Goal: Task Accomplishment & Management: Use online tool/utility

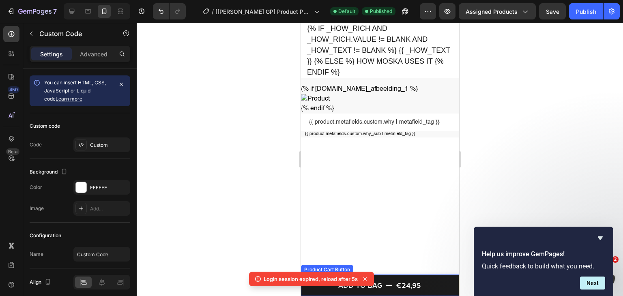
click at [429, 281] on button "Add to bag €24,95" at bounding box center [379, 284] width 158 height 21
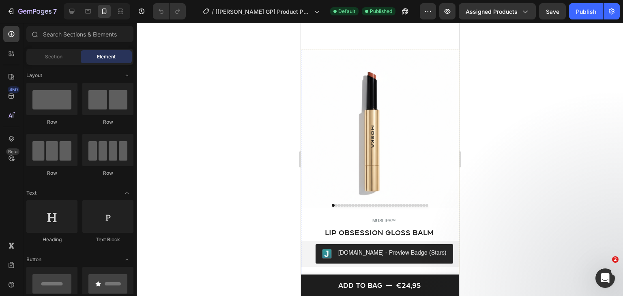
scroll to position [81, 0]
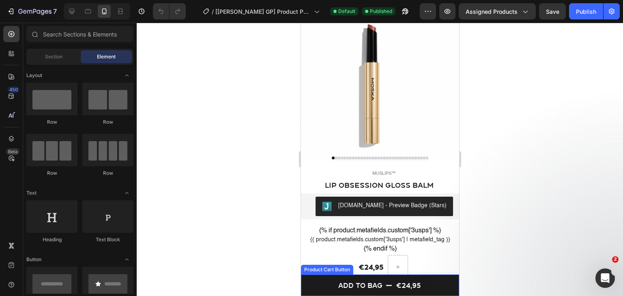
drag, startPoint x: 326, startPoint y: 286, endPoint x: 330, endPoint y: 286, distance: 4.5
click at [326, 286] on button "Add to bag €24,95" at bounding box center [379, 284] width 158 height 21
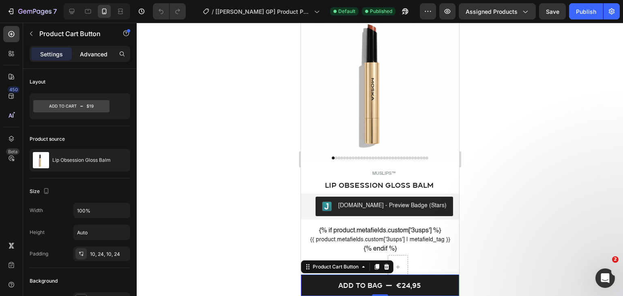
click at [90, 58] on div "Advanced" at bounding box center [93, 53] width 41 height 13
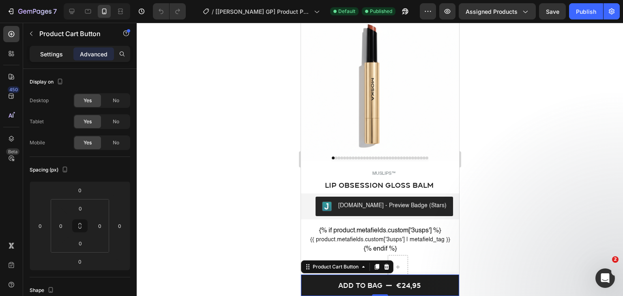
click at [55, 57] on p "Settings" at bounding box center [51, 54] width 23 height 9
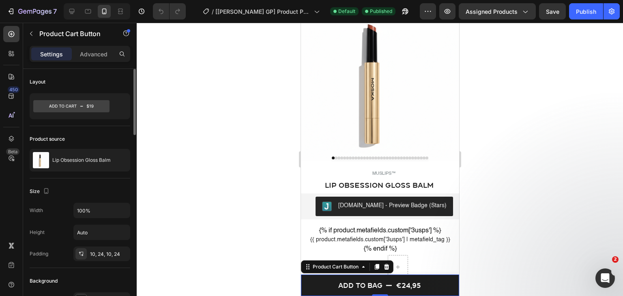
scroll to position [122, 0]
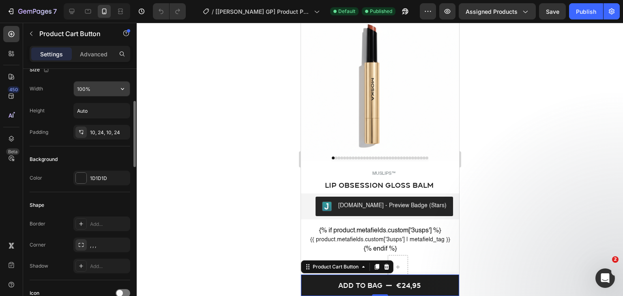
click at [91, 84] on input "100%" at bounding box center [102, 88] width 56 height 15
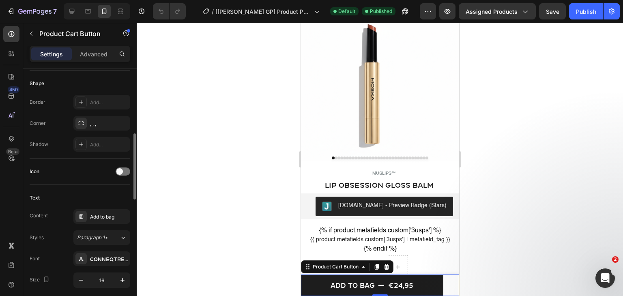
scroll to position [365, 0]
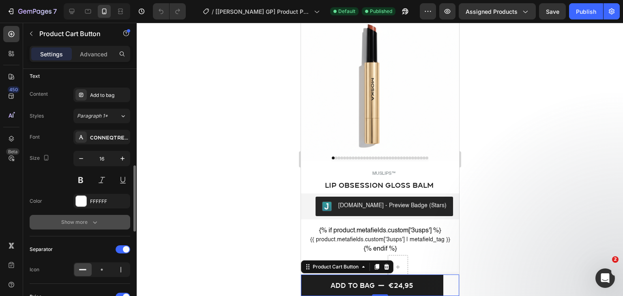
type input "90%"
click at [99, 223] on button "Show more" at bounding box center [80, 222] width 101 height 15
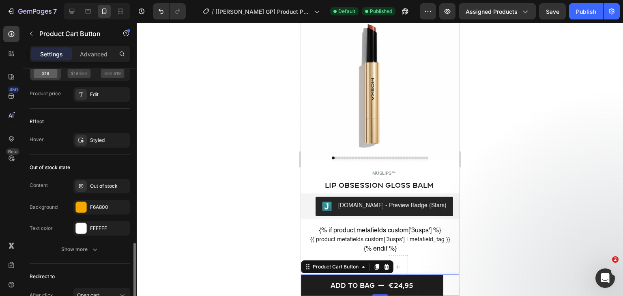
scroll to position [801, 0]
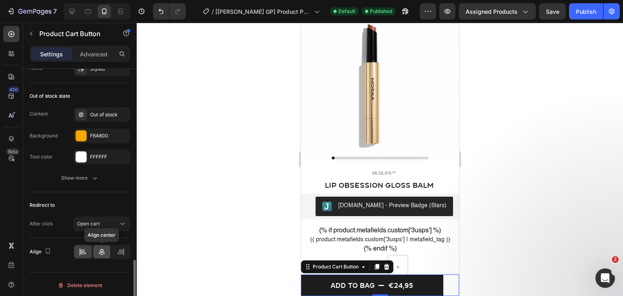
click at [100, 245] on div at bounding box center [101, 251] width 17 height 13
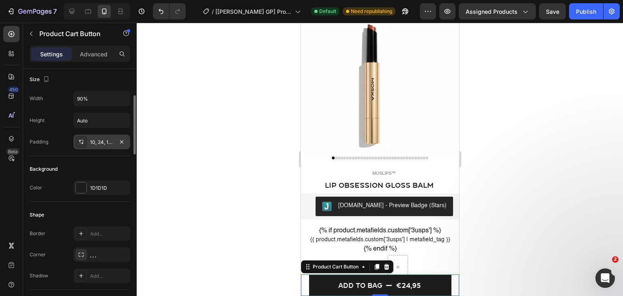
scroll to position [152, 0]
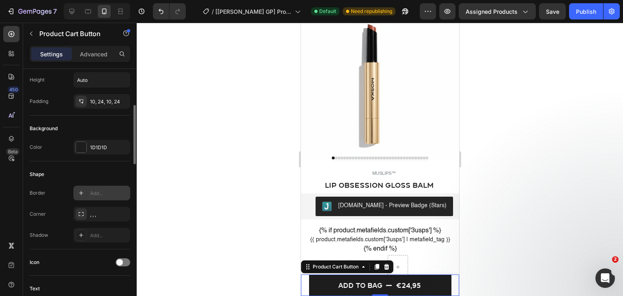
click at [92, 198] on div "Add..." at bounding box center [101, 193] width 57 height 15
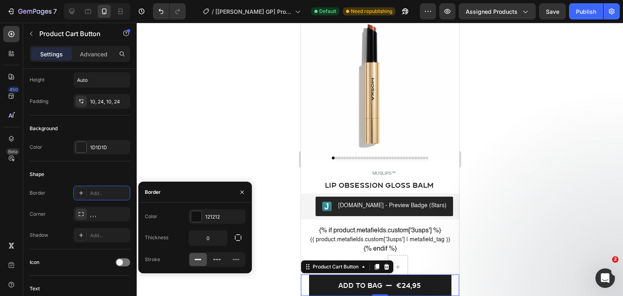
click at [198, 261] on icon at bounding box center [198, 259] width 8 height 8
type input "1"
click at [205, 240] on input "1" at bounding box center [208, 238] width 38 height 15
click at [116, 217] on div ", , ," at bounding box center [101, 214] width 57 height 15
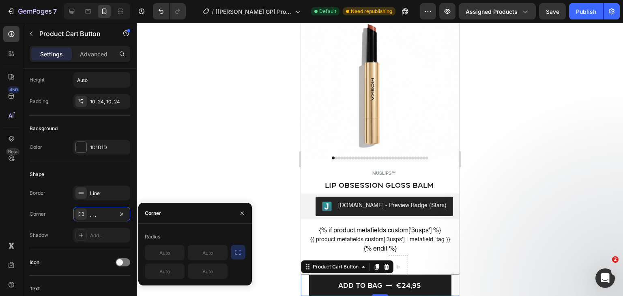
click at [235, 252] on icon "button" at bounding box center [238, 252] width 8 height 8
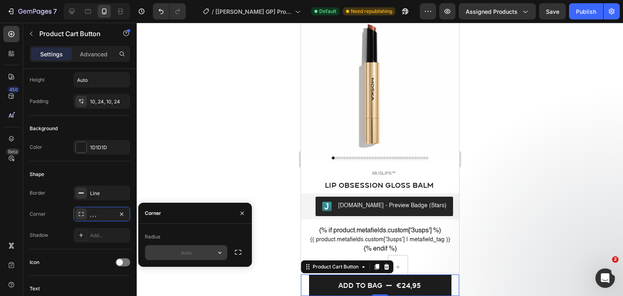
click at [186, 254] on input "text" at bounding box center [186, 252] width 82 height 15
type input "8"
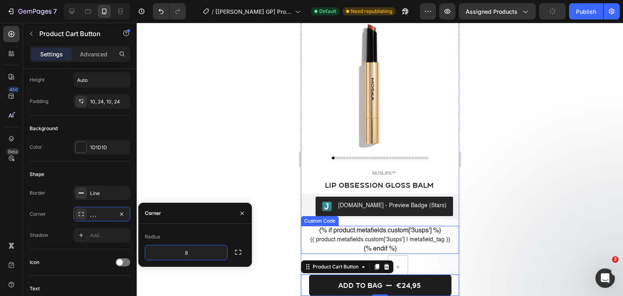
click at [503, 218] on div at bounding box center [380, 159] width 486 height 273
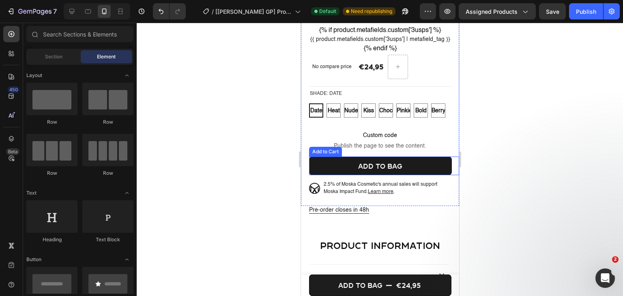
scroll to position [243, 0]
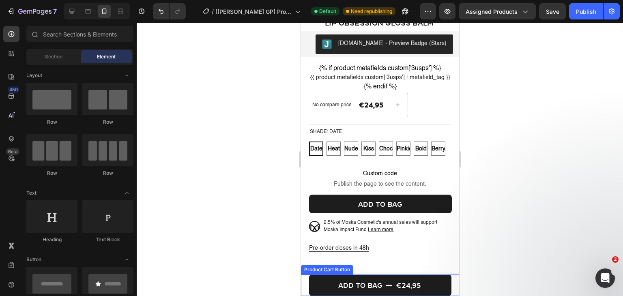
click at [305, 287] on div "Add to bag €24,95 Product Cart Button" at bounding box center [379, 284] width 158 height 21
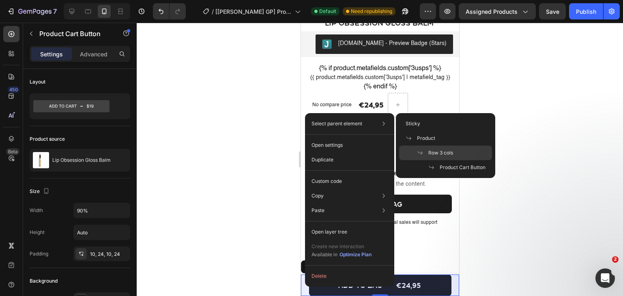
click at [420, 149] on p "Row 3 cols" at bounding box center [435, 152] width 36 height 7
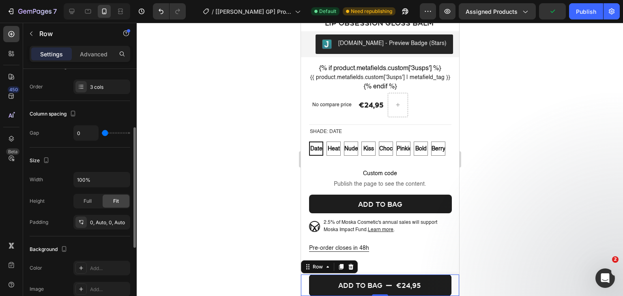
scroll to position [162, 0]
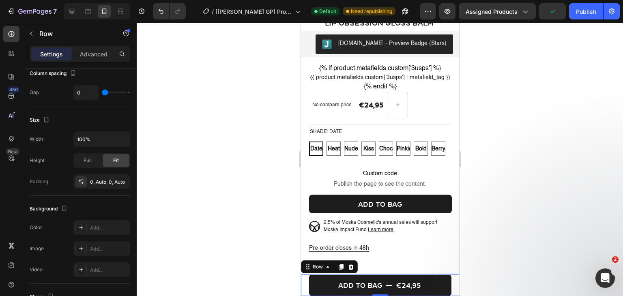
click at [99, 61] on div "Settings Advanced" at bounding box center [80, 54] width 101 height 16
click at [101, 60] on div "Advanced" at bounding box center [93, 53] width 41 height 13
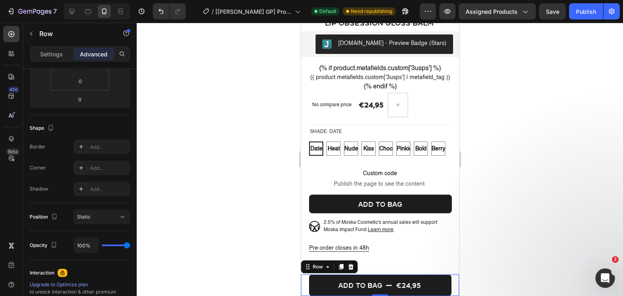
scroll to position [0, 0]
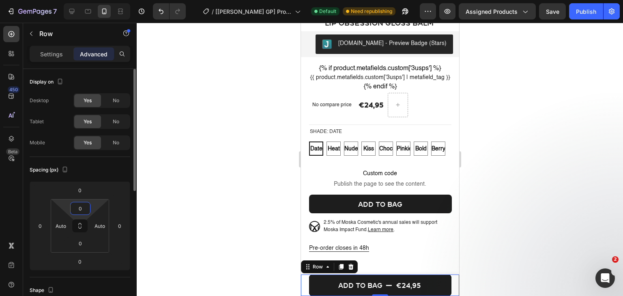
click at [81, 206] on input "0" at bounding box center [80, 208] width 16 height 12
type input "3"
type input "5"
click at [75, 245] on input "0" at bounding box center [80, 243] width 16 height 12
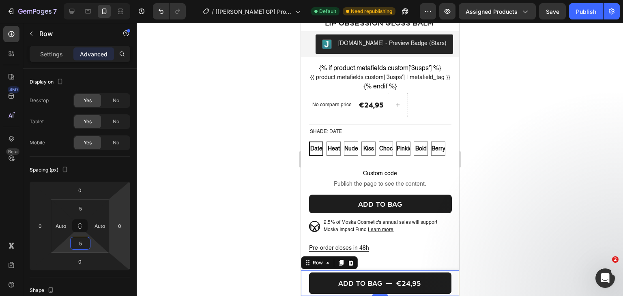
type input "5"
click at [586, 9] on div "Publish" at bounding box center [586, 11] width 20 height 9
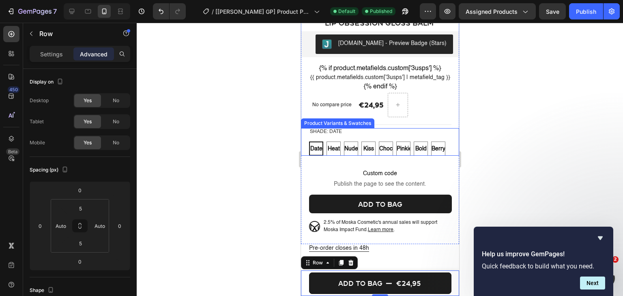
click at [382, 142] on div "Shade: Date Date Date Date Heat Heat Heat Nude Nude Nude Kiss Kiss Kiss Choco C…" at bounding box center [380, 142] width 145 height 28
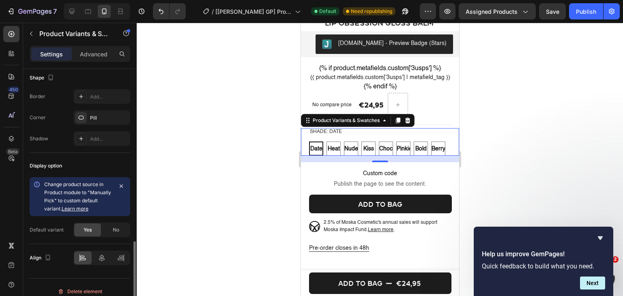
scroll to position [574, 0]
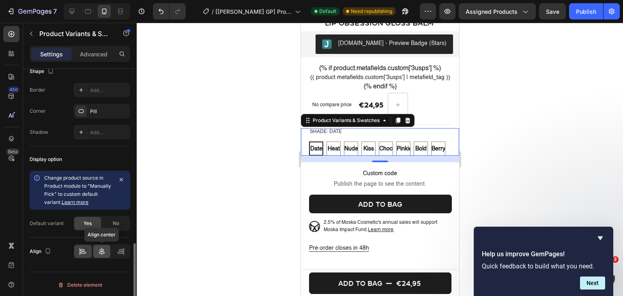
click at [101, 250] on icon at bounding box center [102, 251] width 6 height 7
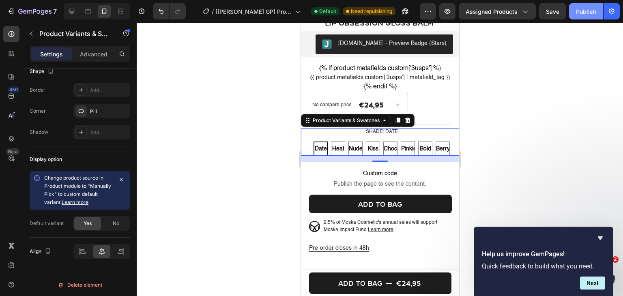
drag, startPoint x: 586, startPoint y: 8, endPoint x: 86, endPoint y: 122, distance: 512.3
click at [586, 8] on div "Publish" at bounding box center [586, 11] width 20 height 9
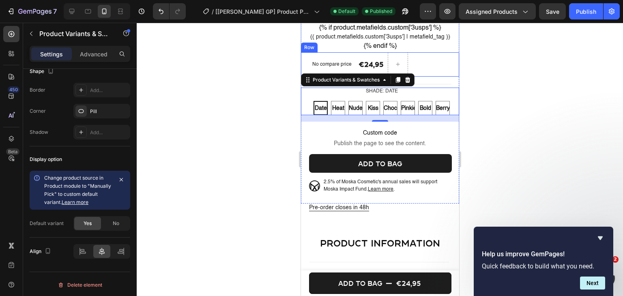
scroll to position [243, 0]
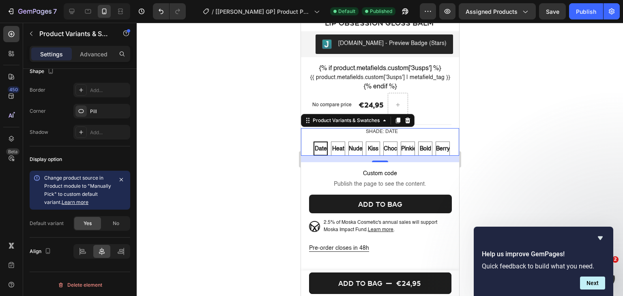
click at [413, 140] on div "Shade: Date Date Date Date Heat Heat Heat Nude Nude Nude Kiss Kiss Kiss Choco C…" at bounding box center [380, 142] width 145 height 28
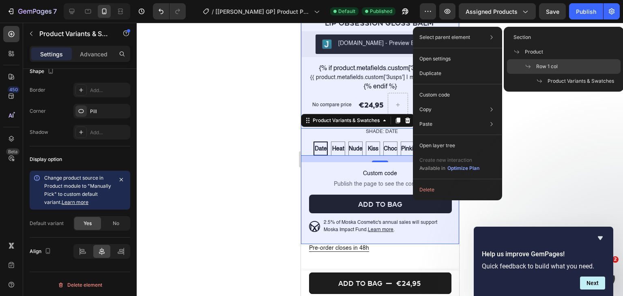
click at [545, 66] on span "Row 1 col" at bounding box center [546, 66] width 21 height 7
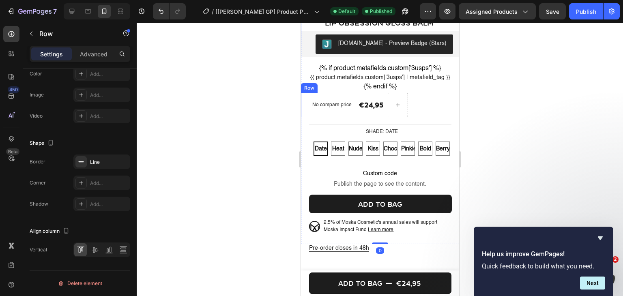
scroll to position [0, 0]
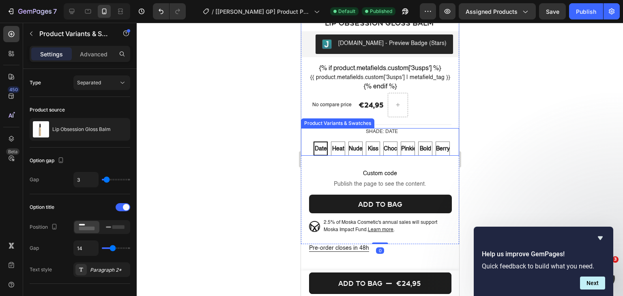
click at [399, 140] on div "Shade: Date Date Date Date Heat Heat Heat Nude Nude Nude Kiss Kiss Kiss Choco C…" at bounding box center [380, 142] width 145 height 28
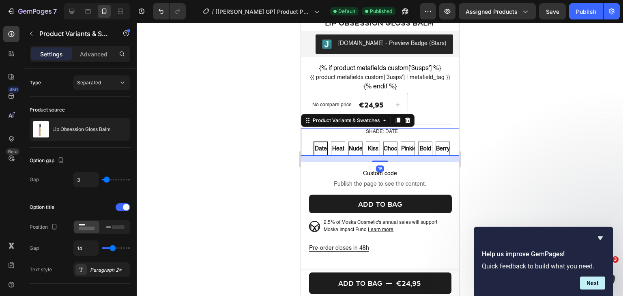
click at [336, 146] on div "Shade: Date Date Date Date Heat Heat Heat Nude Nude Nude Kiss Kiss Kiss Choco C…" at bounding box center [380, 142] width 145 height 28
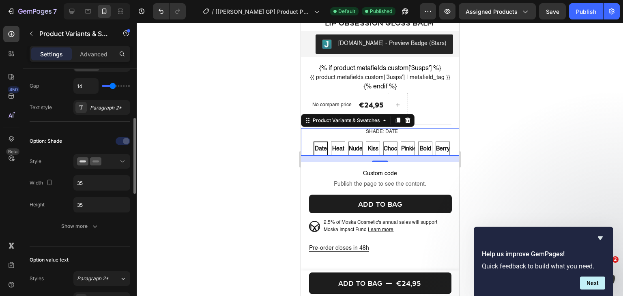
scroll to position [243, 0]
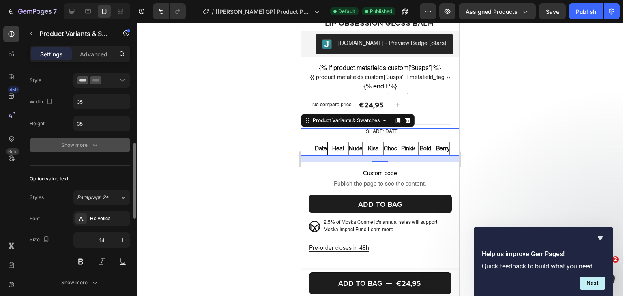
click at [84, 141] on div "Show more" at bounding box center [80, 145] width 38 height 8
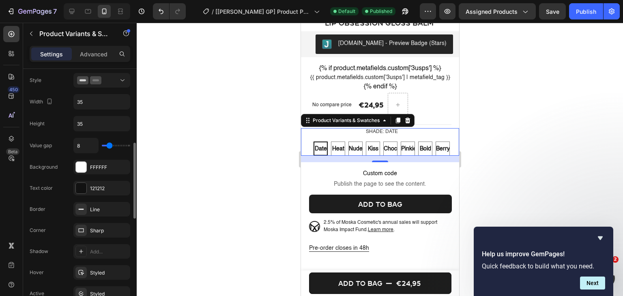
scroll to position [324, 0]
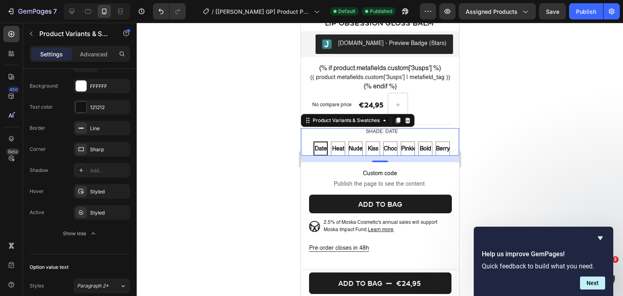
click at [313, 136] on div "Shade: Date Date Date Date Heat Heat Heat Nude Nude Nude Kiss Kiss Kiss Choco C…" at bounding box center [380, 142] width 145 height 28
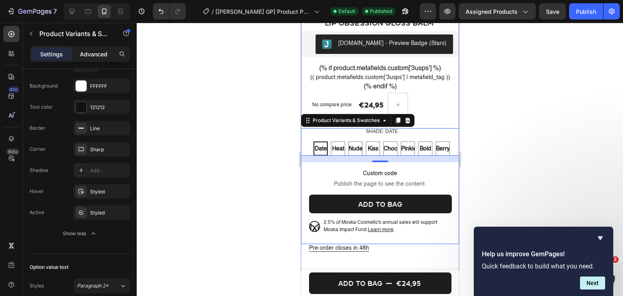
click at [93, 49] on div "Advanced" at bounding box center [93, 53] width 41 height 13
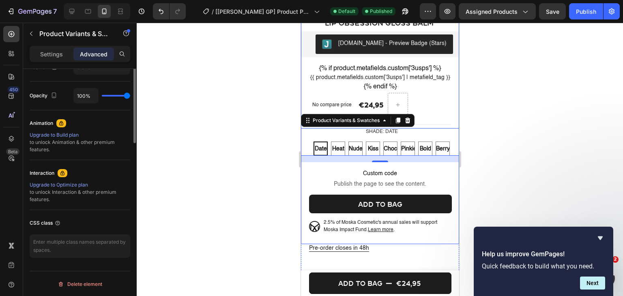
scroll to position [109, 0]
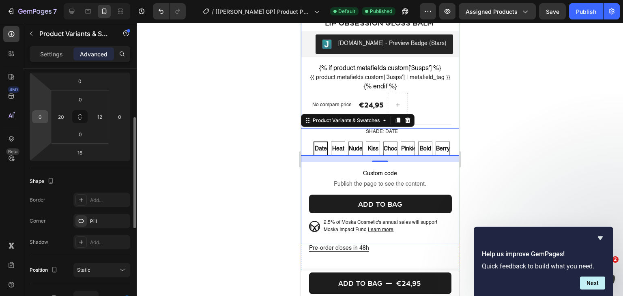
click at [45, 118] on input "0" at bounding box center [40, 117] width 12 height 12
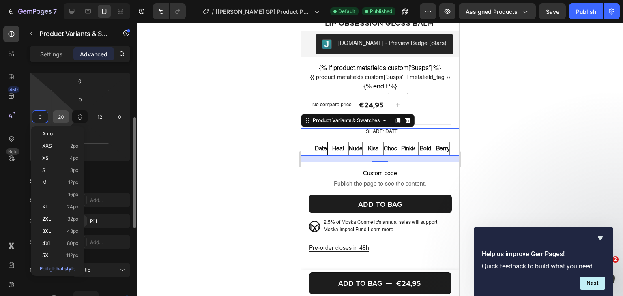
click at [59, 117] on input "20" at bounding box center [61, 117] width 12 height 12
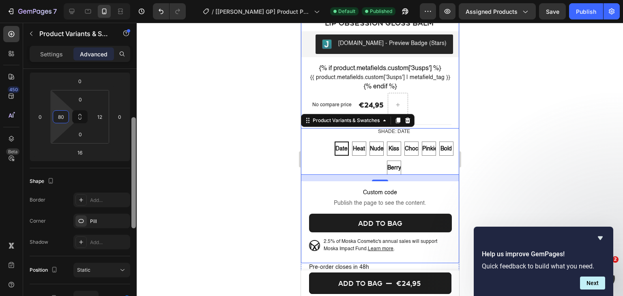
type input "8"
type input "70"
click at [581, 10] on div "Publish" at bounding box center [586, 11] width 20 height 9
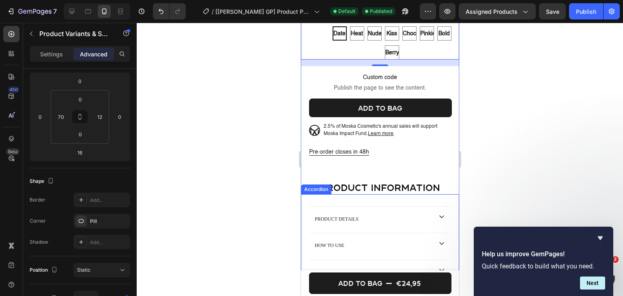
scroll to position [365, 0]
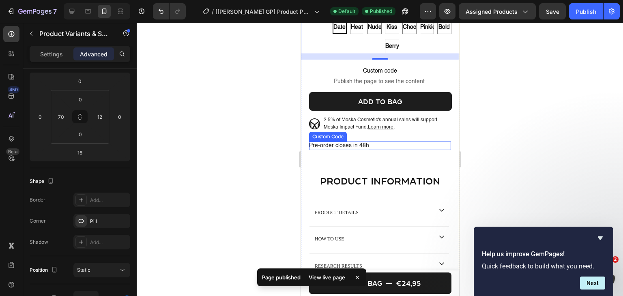
click at [373, 150] on p "Pre-order closes in 48h" at bounding box center [379, 145] width 142 height 9
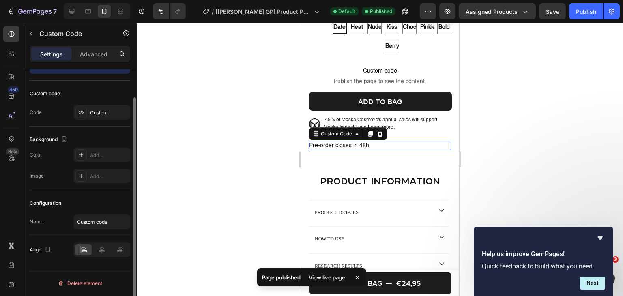
scroll to position [0, 0]
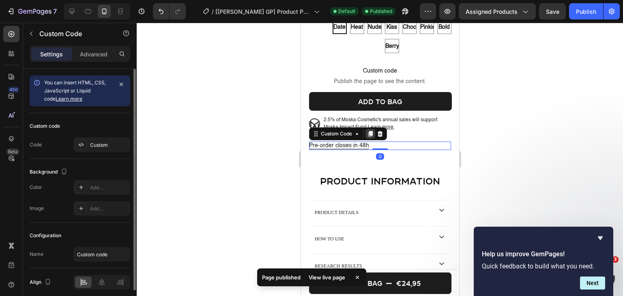
click at [367, 137] on icon at bounding box center [369, 134] width 6 height 6
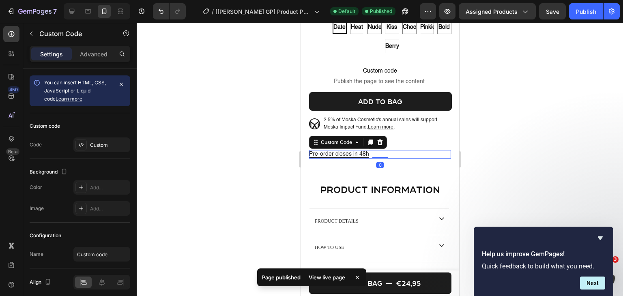
click at [370, 158] on p "Pre-order closes in 48h" at bounding box center [379, 154] width 142 height 9
click at [94, 56] on p "Advanced" at bounding box center [94, 54] width 28 height 9
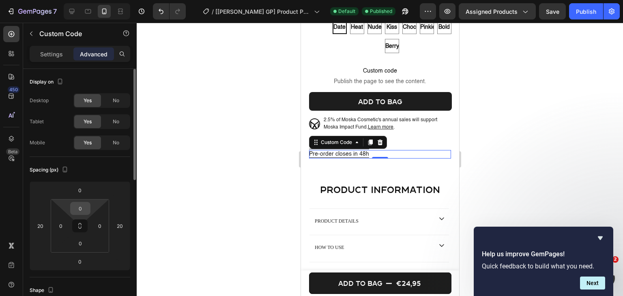
click at [81, 210] on input "0" at bounding box center [80, 208] width 16 height 12
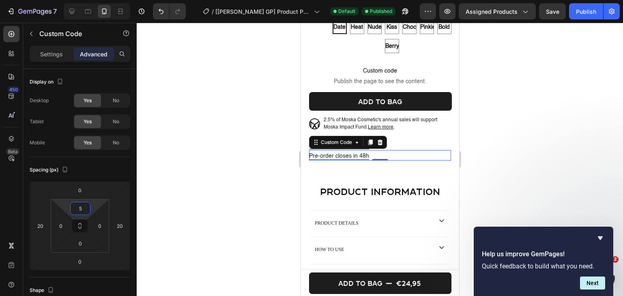
type input "5"
click at [343, 161] on p "Pre-order closes in 48h" at bounding box center [379, 156] width 142 height 9
click at [54, 53] on p "Settings" at bounding box center [51, 54] width 23 height 9
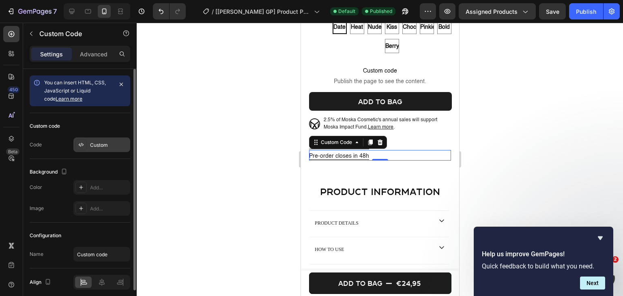
click at [103, 140] on div "Custom" at bounding box center [101, 144] width 57 height 15
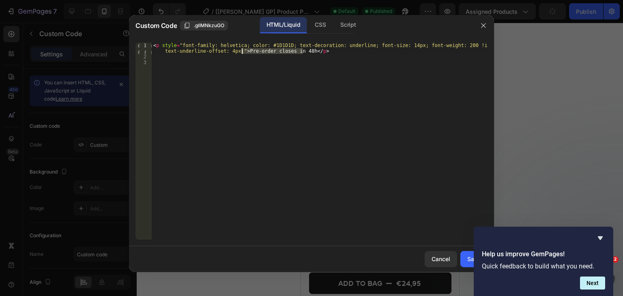
drag, startPoint x: 303, startPoint y: 51, endPoint x: 242, endPoint y: 51, distance: 60.8
click at [242, 51] on div "< p style = "font-family: helvetica; color: #1D1D1D; text-decoration: underline…" at bounding box center [320, 150] width 336 height 214
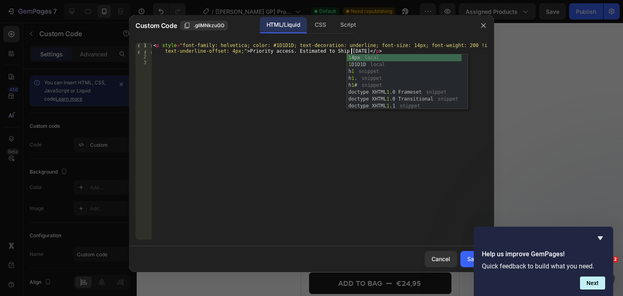
type textarea "<p style="font-family: helvetica; color: #1D1D1D; text-decoration: underline; f…"
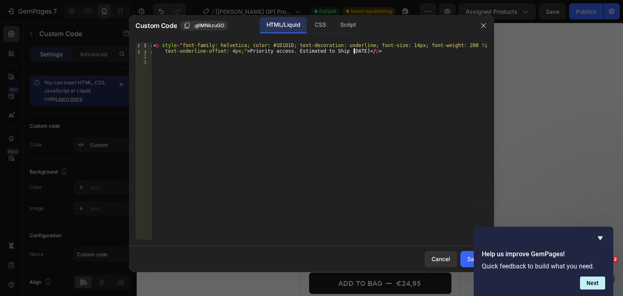
click at [361, 83] on div "< p style = "font-family: helvetica; color: #1D1D1D; text-decoration: underline…" at bounding box center [320, 150] width 336 height 214
click at [467, 256] on div "Save" at bounding box center [473, 259] width 13 height 9
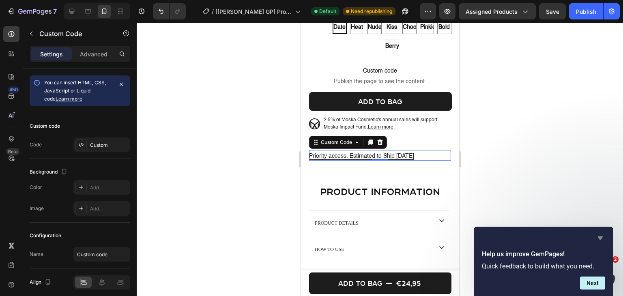
click at [598, 239] on icon "Hide survey" at bounding box center [600, 238] width 10 height 10
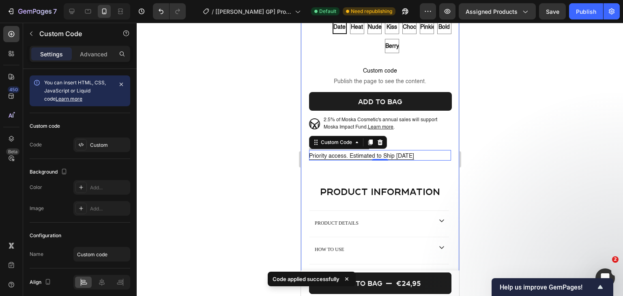
click at [506, 127] on div at bounding box center [380, 159] width 486 height 273
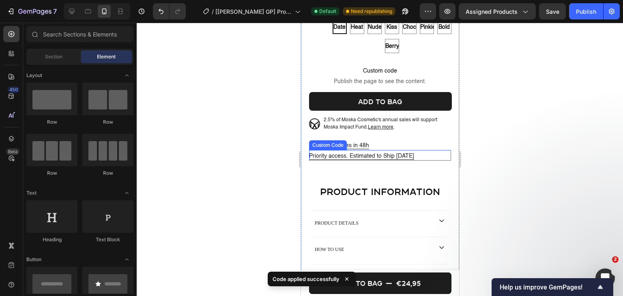
click at [373, 161] on p "Priority access. Estimated to Ship [DATE]" at bounding box center [379, 156] width 142 height 9
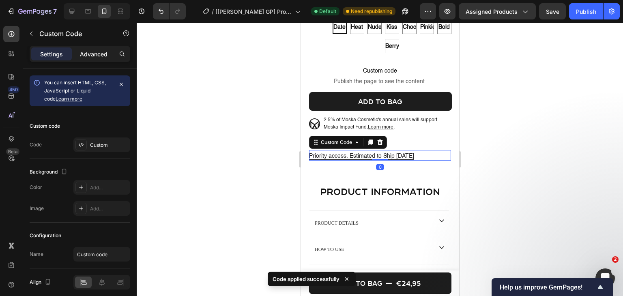
click at [104, 54] on p "Advanced" at bounding box center [94, 54] width 28 height 9
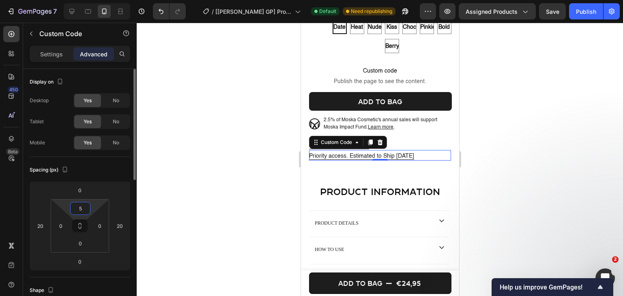
click at [82, 212] on input "5" at bounding box center [80, 208] width 16 height 12
type input "8"
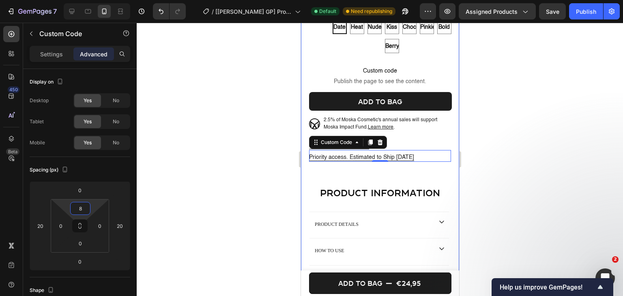
click at [476, 175] on div at bounding box center [380, 159] width 486 height 273
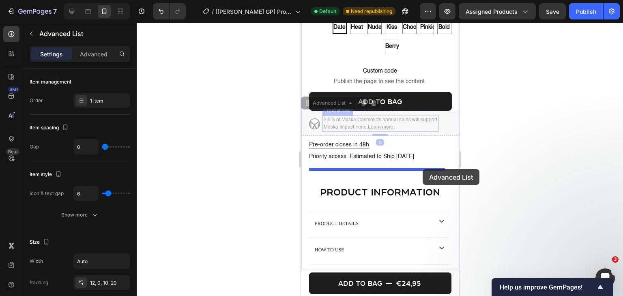
drag, startPoint x: 432, startPoint y: 122, endPoint x: 422, endPoint y: 169, distance: 48.1
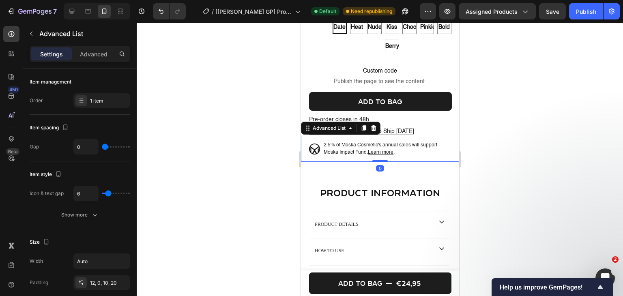
click at [507, 124] on div at bounding box center [380, 159] width 486 height 273
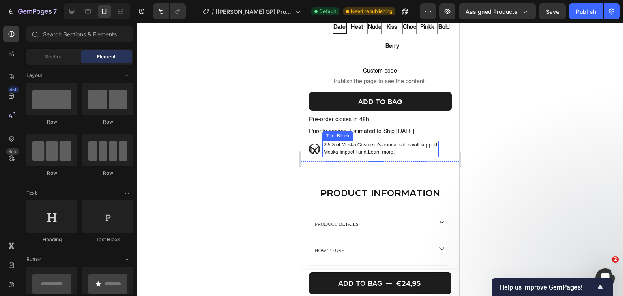
click at [432, 156] on p "2.5% of Moska Cosmetic's annual sales will support Moska Impact Fund. Learn mor…" at bounding box center [380, 148] width 114 height 15
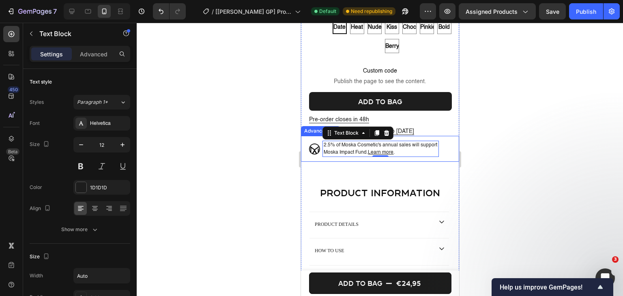
click at [442, 156] on div "Image 2.5% of Moska Cosmetic's annual sales will support Moska Impact Fund. Lea…" at bounding box center [379, 149] width 158 height 26
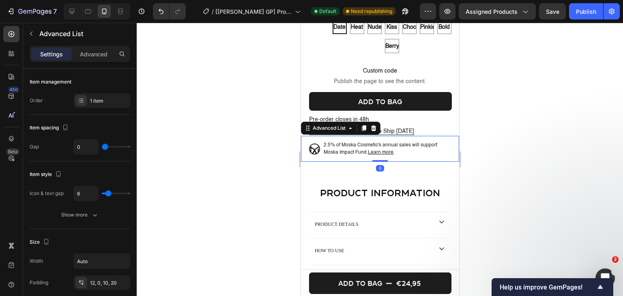
click at [103, 57] on p "Advanced" at bounding box center [94, 54] width 28 height 9
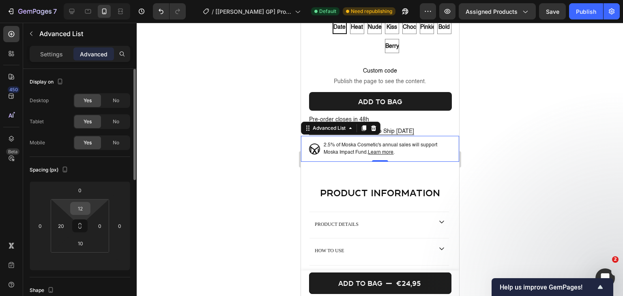
click at [73, 206] on input "12" at bounding box center [80, 208] width 16 height 12
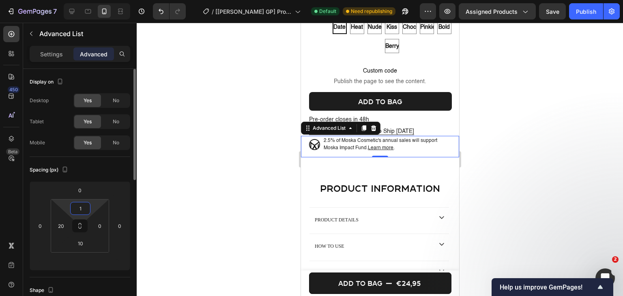
type input "14"
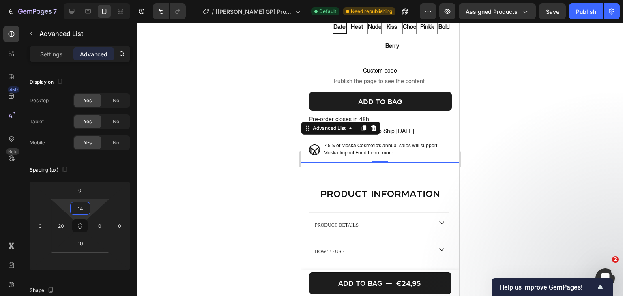
click at [547, 138] on div at bounding box center [380, 159] width 486 height 273
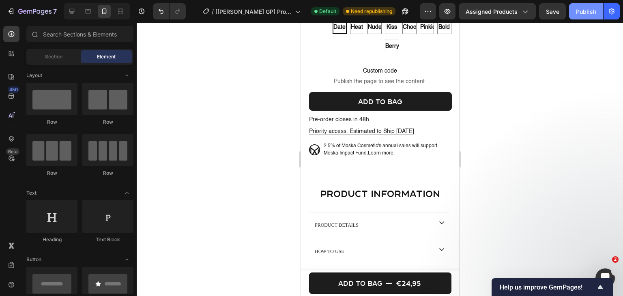
click at [594, 9] on div "Publish" at bounding box center [586, 11] width 20 height 9
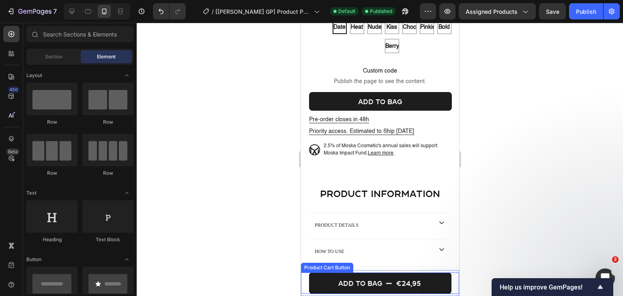
click at [302, 275] on div "Add to bag €24,95 Product Cart Button" at bounding box center [379, 282] width 158 height 21
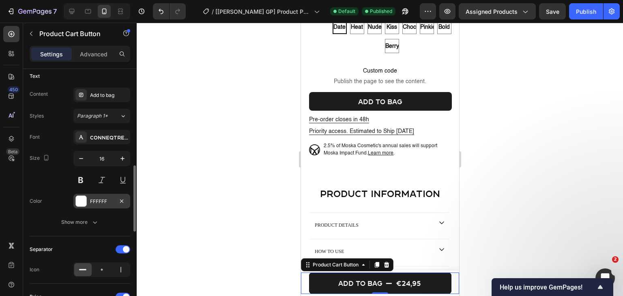
scroll to position [405, 0]
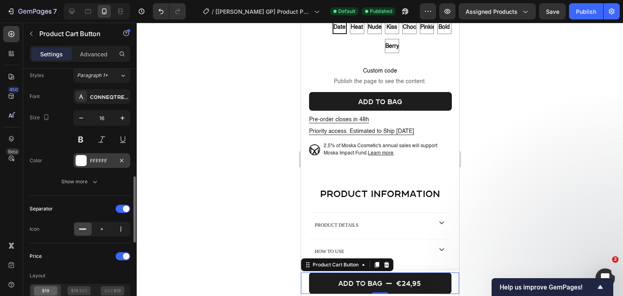
click at [96, 161] on div "FFFFFF" at bounding box center [102, 160] width 24 height 7
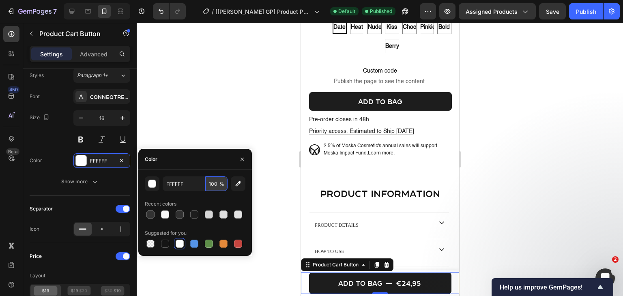
click at [216, 187] on input "100" at bounding box center [216, 183] width 22 height 15
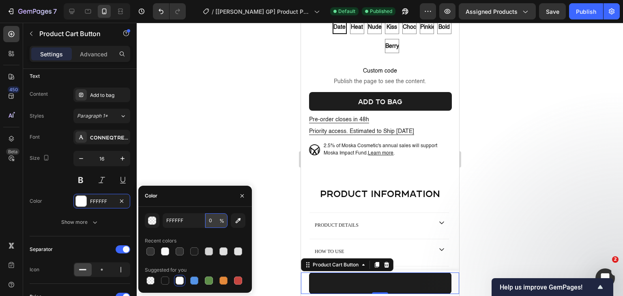
click at [210, 223] on input "0" at bounding box center [216, 220] width 22 height 15
type input "100"
click at [66, 188] on div "Font ConneqtRegular Size 16 Color FFFFFF Show more" at bounding box center [80, 180] width 101 height 100
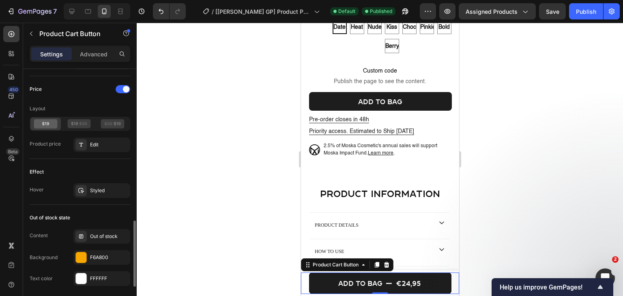
scroll to position [532, 0]
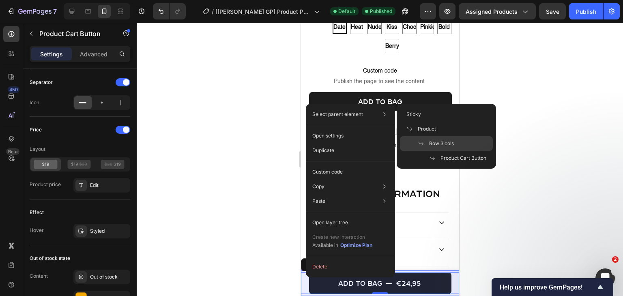
click at [430, 141] on span "Row 3 cols" at bounding box center [441, 143] width 25 height 7
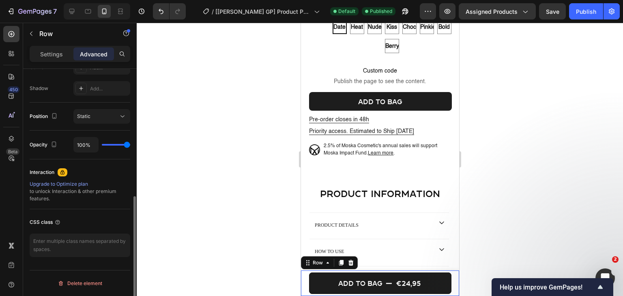
scroll to position [0, 0]
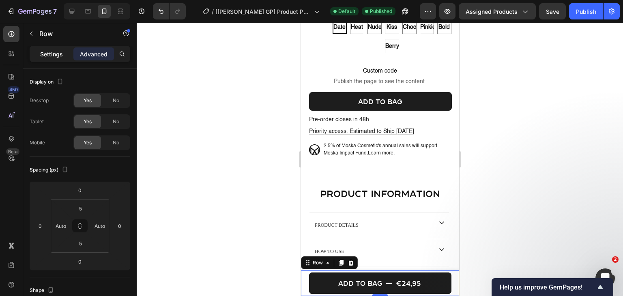
click at [62, 55] on p "Settings" at bounding box center [51, 54] width 23 height 9
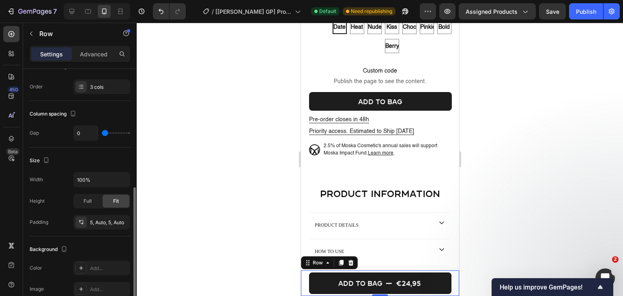
scroll to position [162, 0]
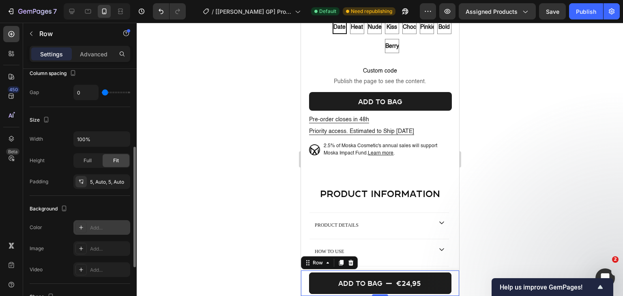
click at [86, 226] on div at bounding box center [80, 227] width 11 height 11
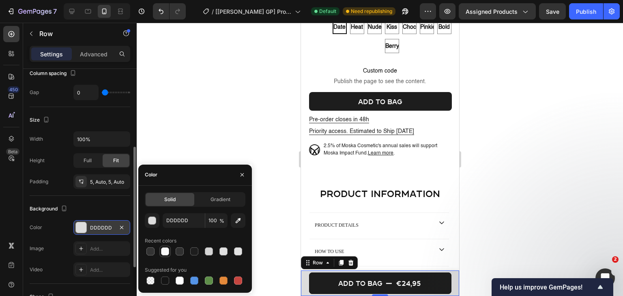
click at [164, 253] on div at bounding box center [165, 251] width 8 height 8
click at [245, 251] on div at bounding box center [195, 251] width 101 height 11
click at [238, 254] on div at bounding box center [238, 251] width 8 height 8
click at [178, 278] on div at bounding box center [180, 280] width 8 height 8
type input "FFFFFF"
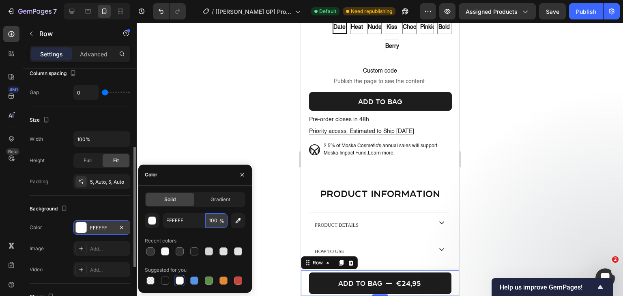
click at [212, 221] on input "100" at bounding box center [216, 220] width 22 height 15
type input "0"
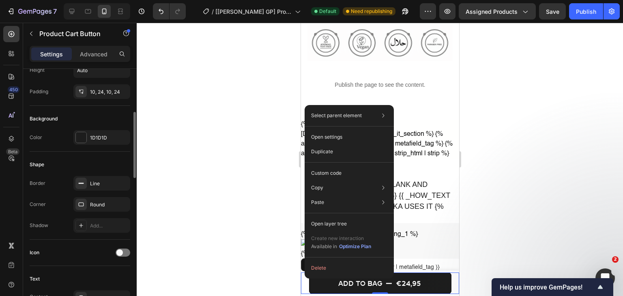
scroll to position [0, 0]
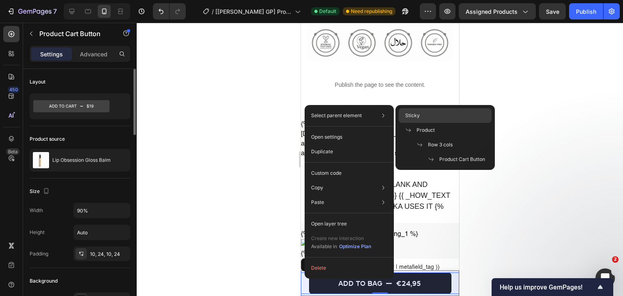
click at [454, 118] on div "Sticky" at bounding box center [444, 115] width 93 height 15
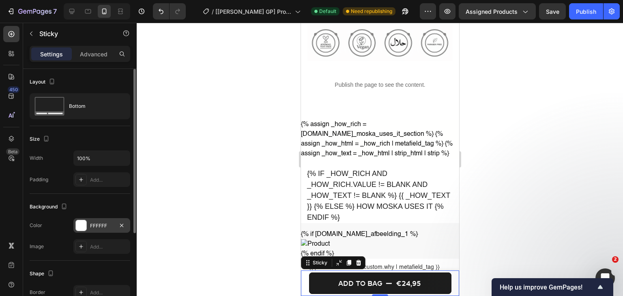
click at [96, 224] on div "FFFFFF" at bounding box center [102, 225] width 24 height 7
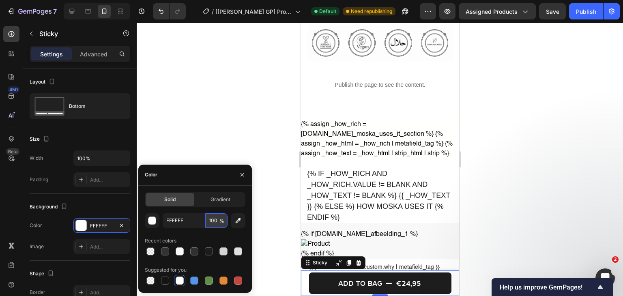
click at [215, 224] on input "100" at bounding box center [216, 220] width 22 height 15
type input "0"
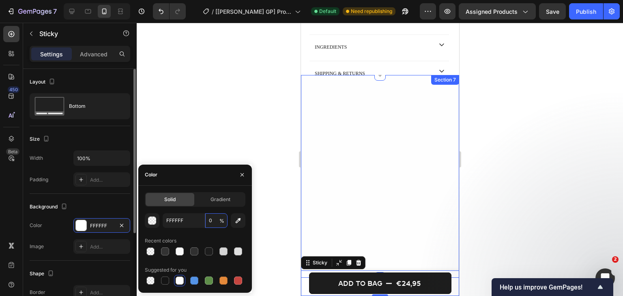
scroll to position [573, 0]
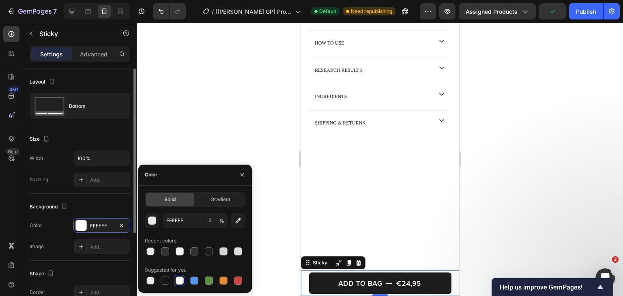
click at [81, 135] on div "Size" at bounding box center [80, 139] width 101 height 13
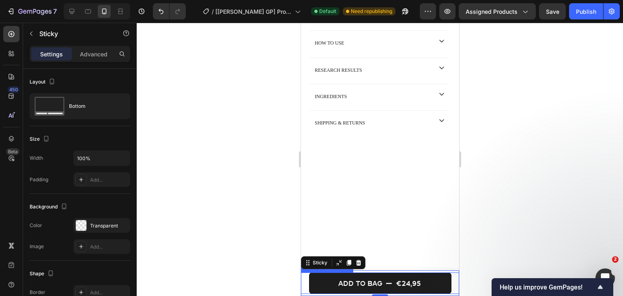
click at [303, 281] on div "Add to bag €24,95 Product Cart Button" at bounding box center [379, 282] width 158 height 21
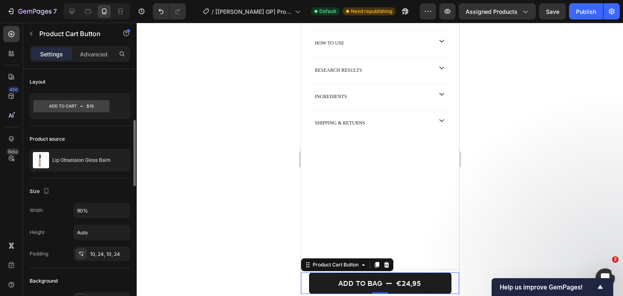
scroll to position [41, 0]
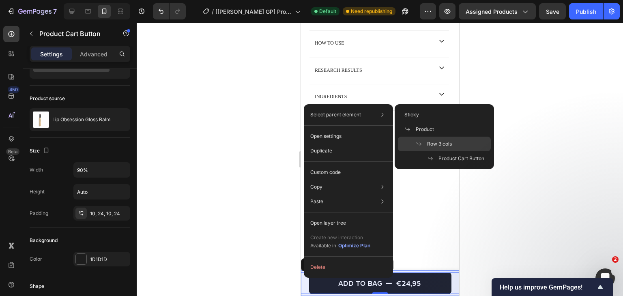
click at [462, 146] on div "Row 3 cols" at bounding box center [444, 144] width 93 height 15
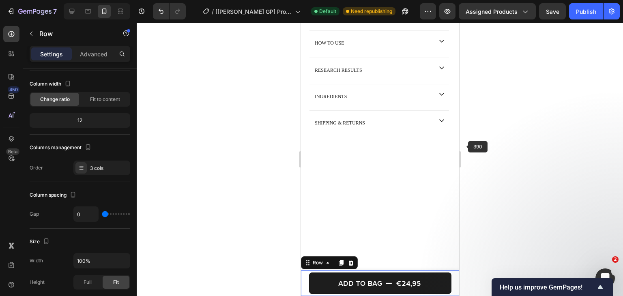
scroll to position [0, 0]
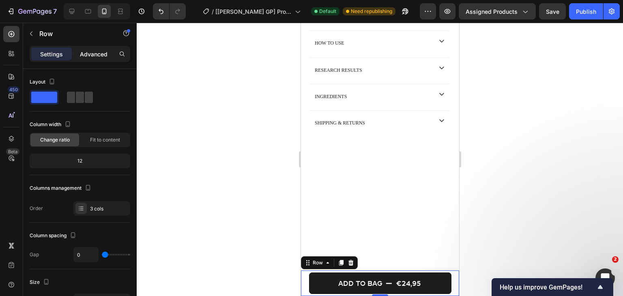
click at [81, 47] on div "Advanced" at bounding box center [93, 53] width 41 height 13
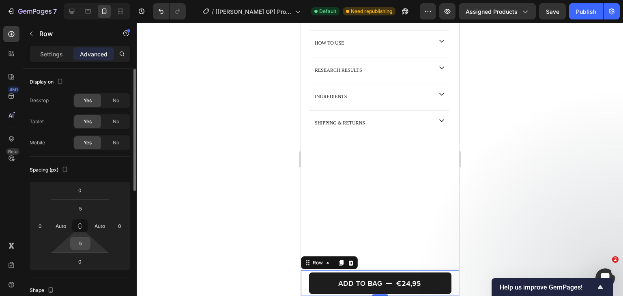
click at [78, 242] on input "5" at bounding box center [80, 243] width 16 height 12
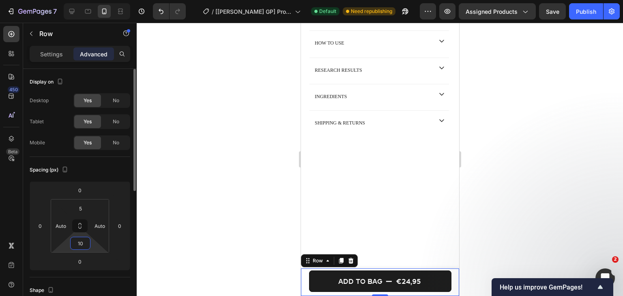
click at [81, 239] on input "10" at bounding box center [80, 243] width 16 height 12
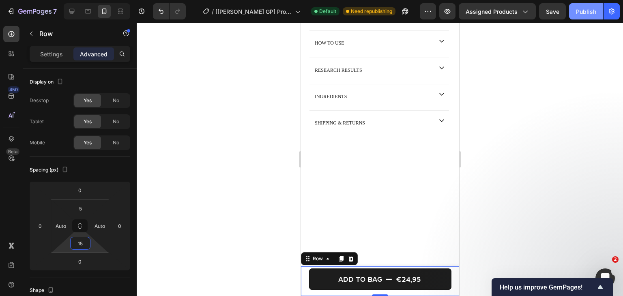
type input "15"
click at [572, 15] on button "Publish" at bounding box center [586, 11] width 34 height 16
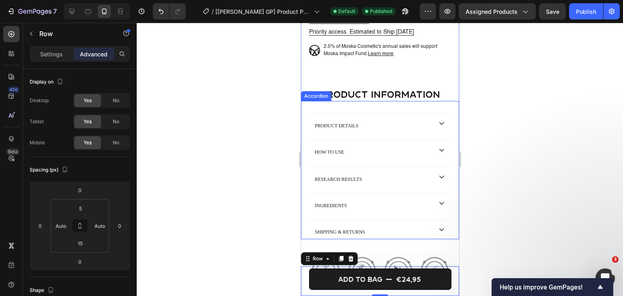
scroll to position [452, 0]
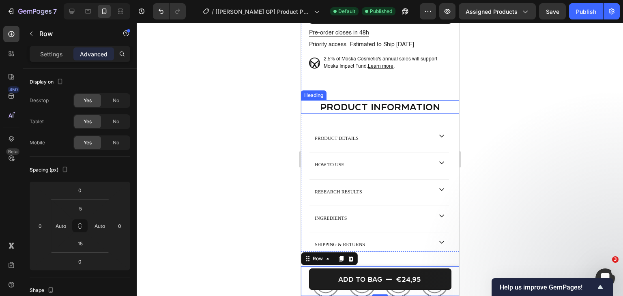
click at [313, 113] on h2 "product information" at bounding box center [379, 106] width 158 height 13
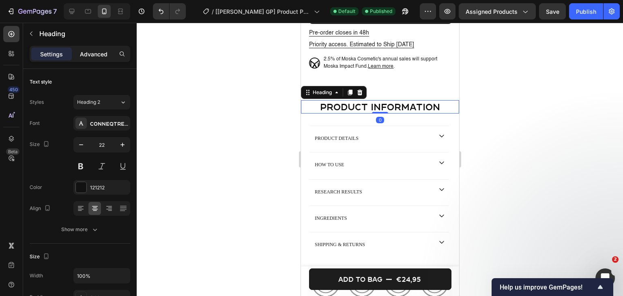
click at [102, 60] on div "Advanced" at bounding box center [93, 53] width 41 height 13
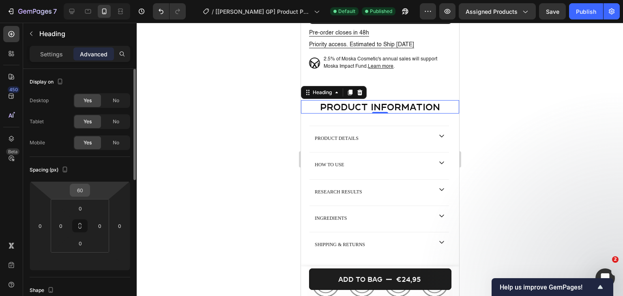
click at [86, 191] on input "60" at bounding box center [80, 190] width 16 height 12
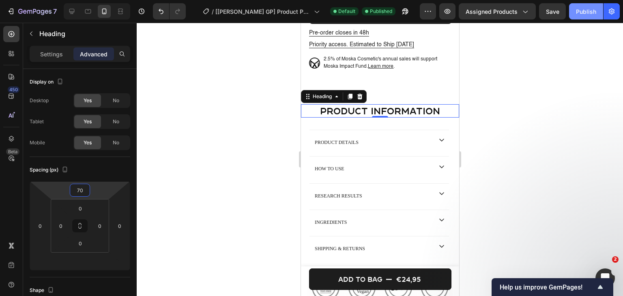
type input "70"
drag, startPoint x: 587, startPoint y: 13, endPoint x: 571, endPoint y: 56, distance: 45.5
click at [587, 13] on div "Publish" at bounding box center [586, 11] width 20 height 9
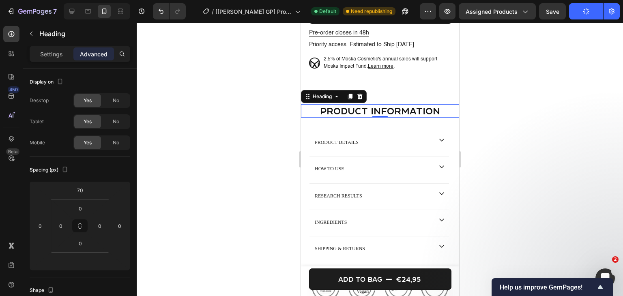
click at [349, 118] on h2 "product information" at bounding box center [379, 110] width 158 height 13
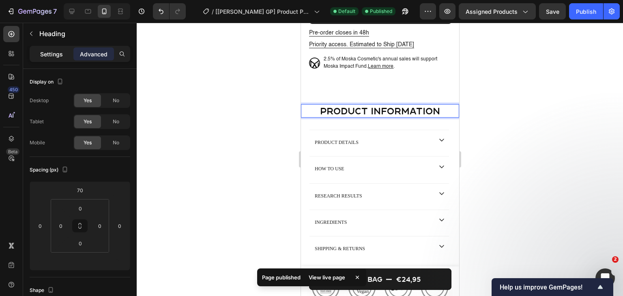
click at [55, 53] on p "Settings" at bounding box center [51, 54] width 23 height 9
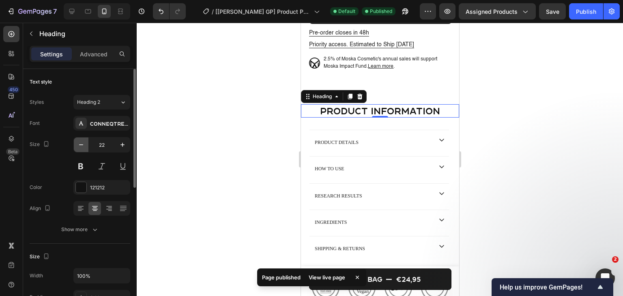
click at [86, 146] on button "button" at bounding box center [81, 144] width 15 height 15
type input "20"
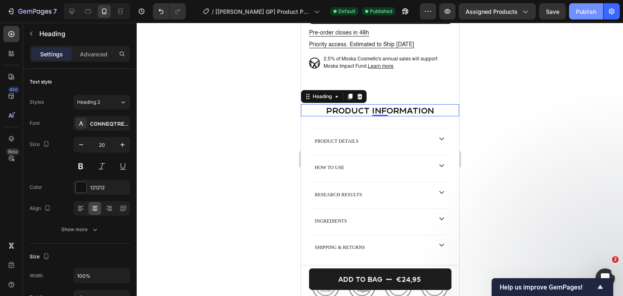
click at [590, 18] on button "Publish" at bounding box center [586, 11] width 34 height 16
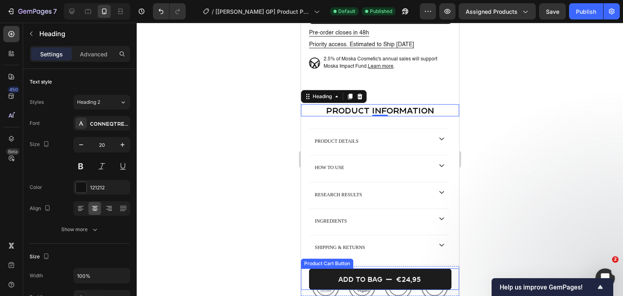
click at [304, 276] on div "Add to bag €24,95 Product Cart Button" at bounding box center [379, 278] width 158 height 21
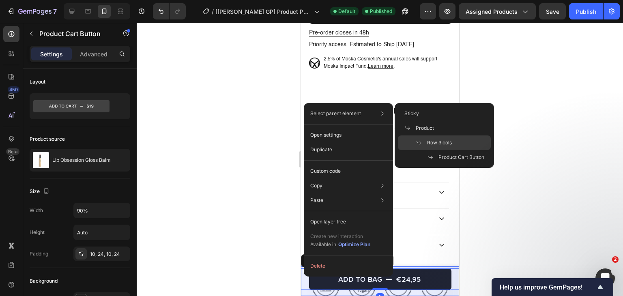
click at [420, 139] on icon at bounding box center [419, 142] width 6 height 6
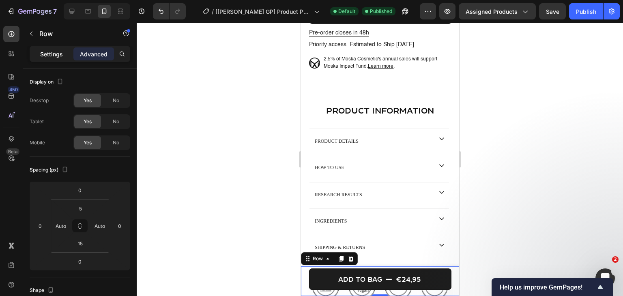
click at [54, 52] on p "Settings" at bounding box center [51, 54] width 23 height 9
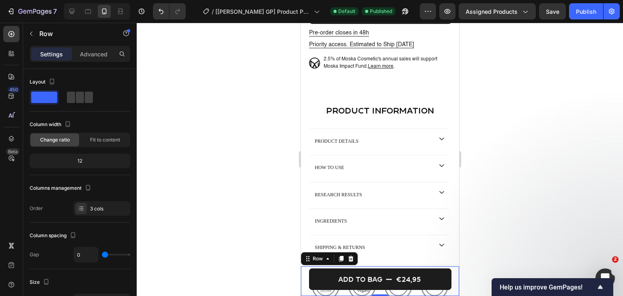
scroll to position [162, 0]
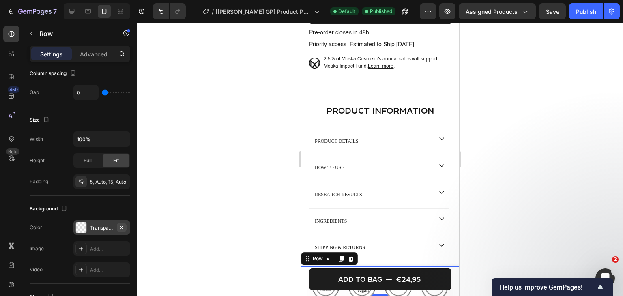
click at [122, 227] on icon "button" at bounding box center [121, 227] width 6 height 6
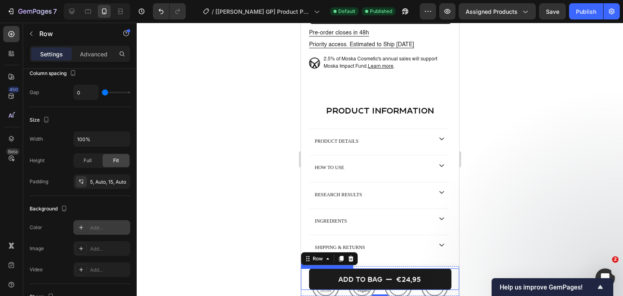
click at [312, 280] on button "Add to bag €24,95" at bounding box center [379, 278] width 142 height 21
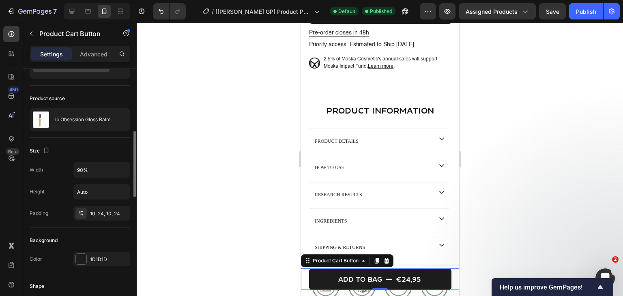
scroll to position [81, 0]
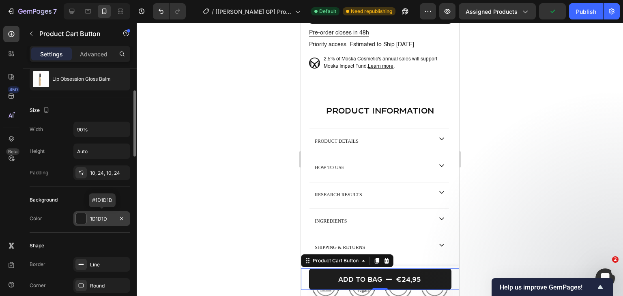
click at [96, 218] on div "1D1D1D" at bounding box center [102, 218] width 24 height 7
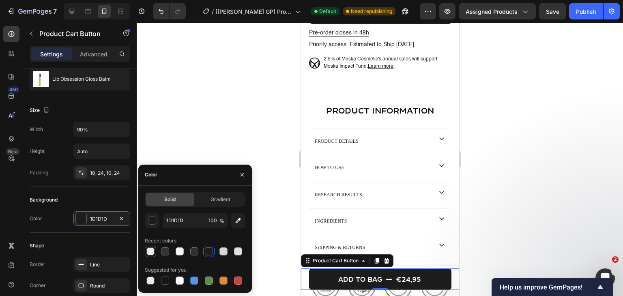
click at [147, 252] on div at bounding box center [150, 251] width 8 height 8
type input "FFFFFF"
type input "0"
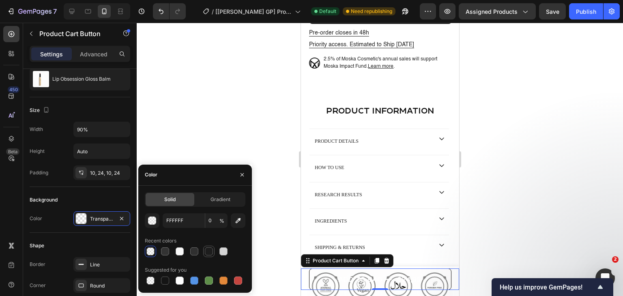
click at [210, 250] on div at bounding box center [209, 251] width 8 height 8
type input "1D1D1D"
type input "100"
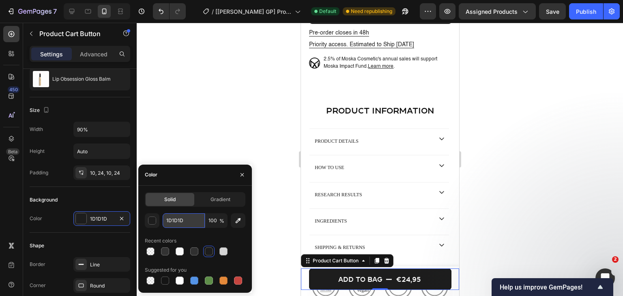
click at [183, 223] on input "1D1D1D" at bounding box center [184, 220] width 42 height 15
click at [182, 223] on input "1D1D1D" at bounding box center [184, 220] width 42 height 15
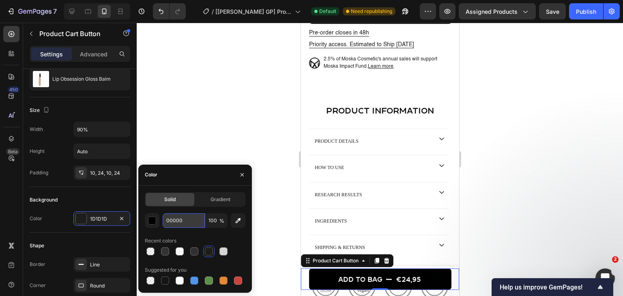
type input "000000"
click at [94, 193] on div "Background" at bounding box center [80, 199] width 101 height 13
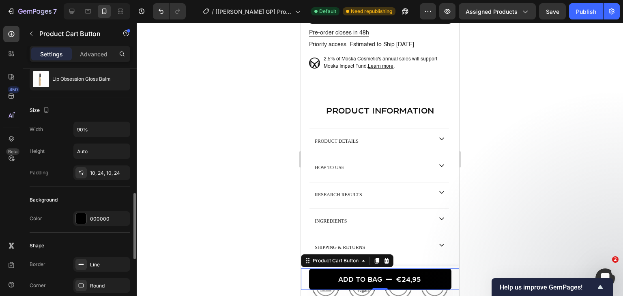
scroll to position [162, 0]
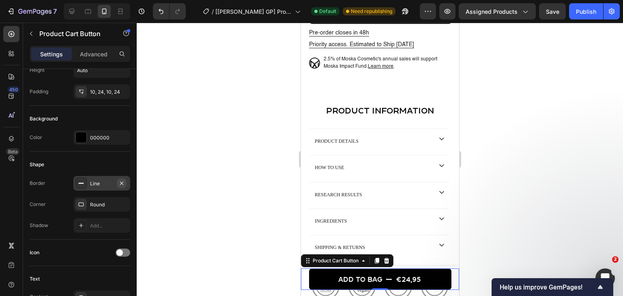
click at [121, 182] on icon "button" at bounding box center [121, 182] width 3 height 3
click at [580, 18] on button "Publish" at bounding box center [586, 11] width 34 height 16
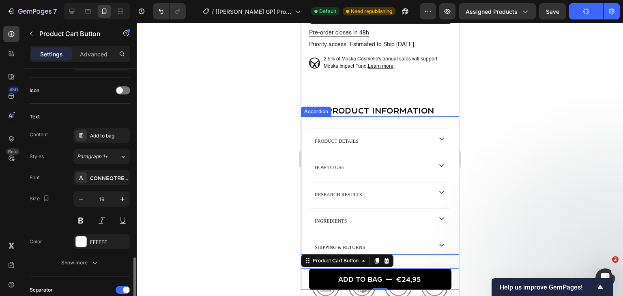
scroll to position [446, 0]
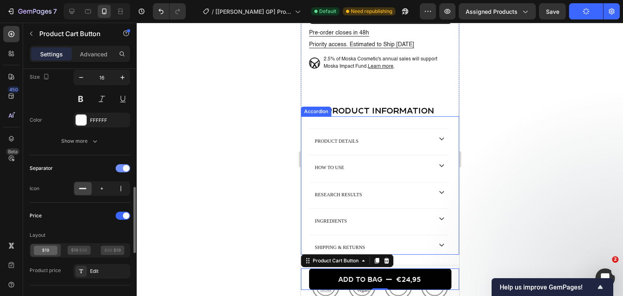
click at [122, 168] on div at bounding box center [123, 168] width 15 height 8
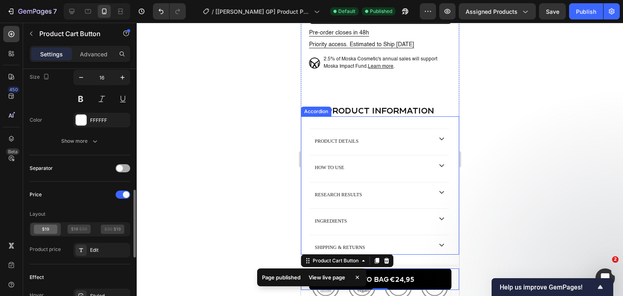
click at [123, 169] on div at bounding box center [123, 168] width 15 height 8
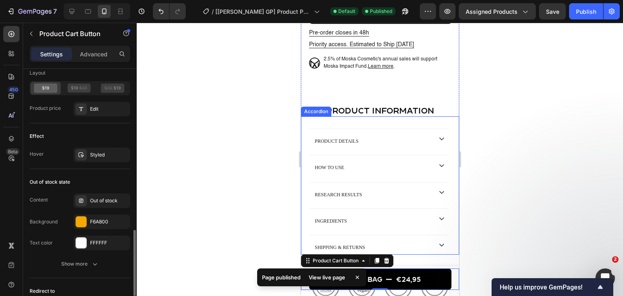
scroll to position [694, 0]
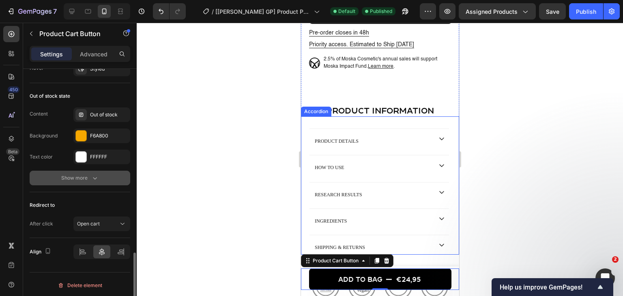
click at [84, 180] on button "Show more" at bounding box center [80, 178] width 101 height 15
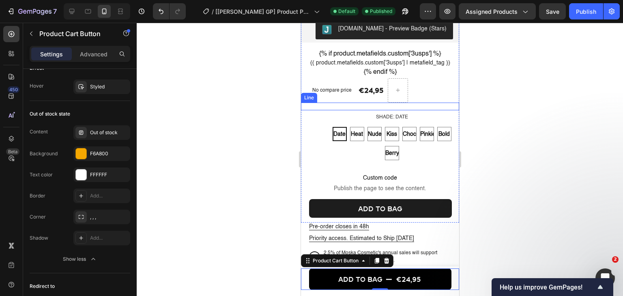
scroll to position [249, 0]
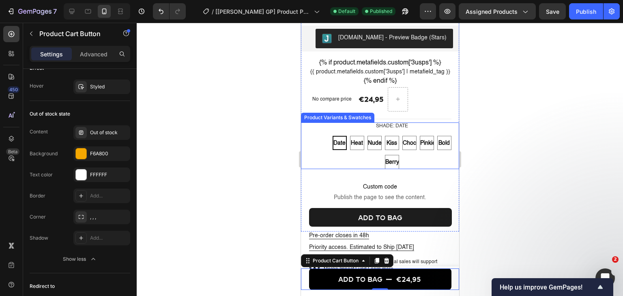
click at [317, 156] on div "Shade: Date Date Date Date Heat Heat Heat Nude Nude Nude Kiss Kiss Kiss Choco C…" at bounding box center [379, 145] width 158 height 47
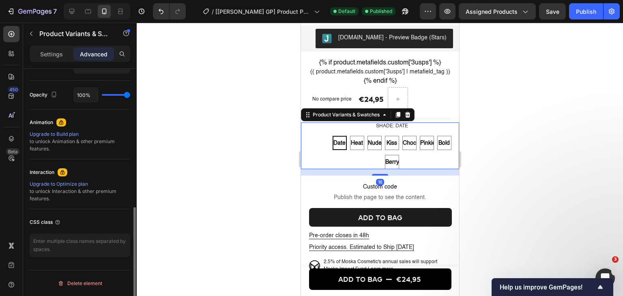
scroll to position [0, 0]
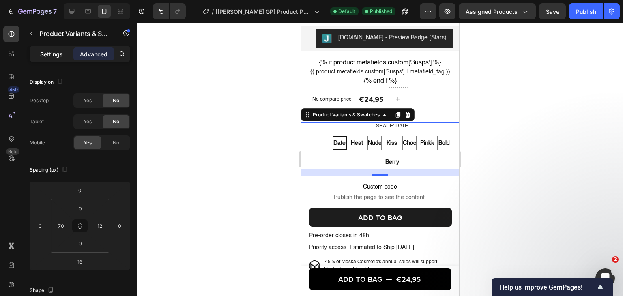
click at [60, 53] on p "Settings" at bounding box center [51, 54] width 23 height 9
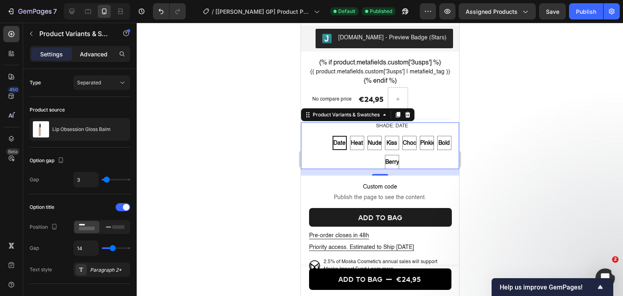
click at [91, 55] on p "Advanced" at bounding box center [94, 54] width 28 height 9
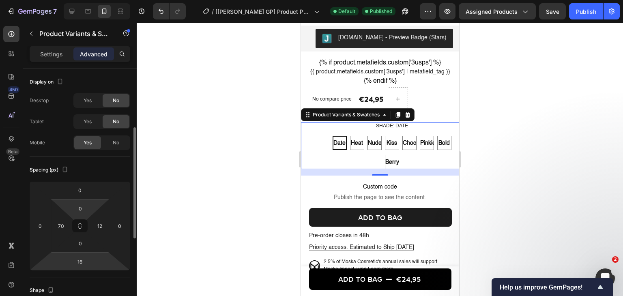
scroll to position [81, 0]
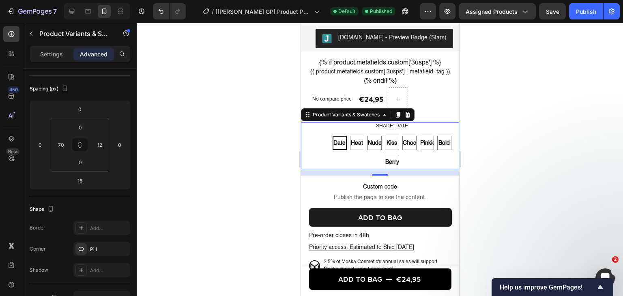
click at [313, 136] on div "Shade: Date Date Date Date Heat Heat Heat Nude Nude Nude Kiss Kiss Kiss Choco C…" at bounding box center [379, 145] width 158 height 47
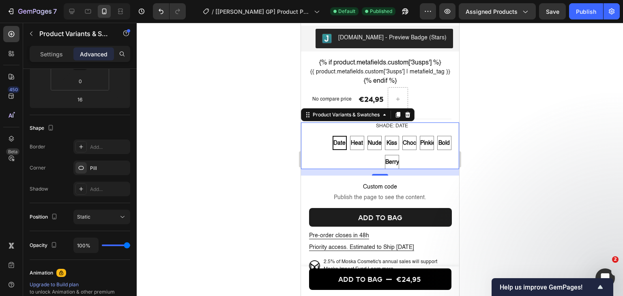
scroll to position [0, 0]
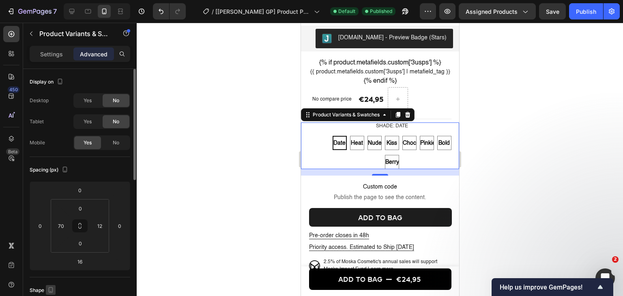
drag, startPoint x: 49, startPoint y: 56, endPoint x: 66, endPoint y: 158, distance: 103.2
click at [49, 56] on p "Settings" at bounding box center [51, 54] width 23 height 9
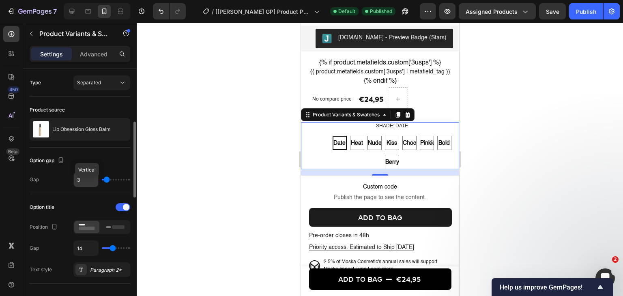
scroll to position [41, 0]
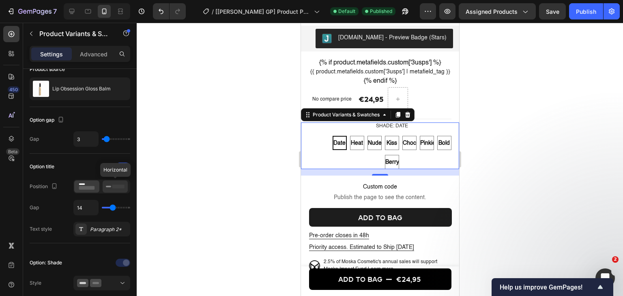
click at [112, 190] on div at bounding box center [115, 186] width 25 height 12
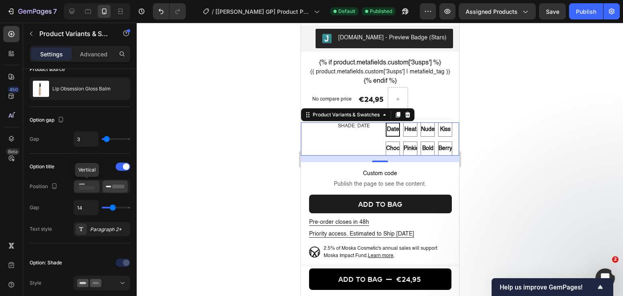
click at [75, 184] on div at bounding box center [86, 186] width 25 height 12
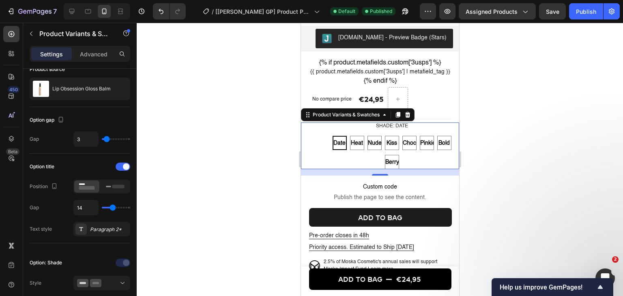
scroll to position [122, 0]
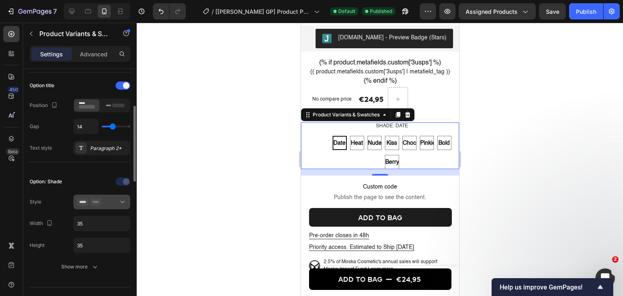
click at [101, 205] on icon at bounding box center [95, 202] width 11 height 8
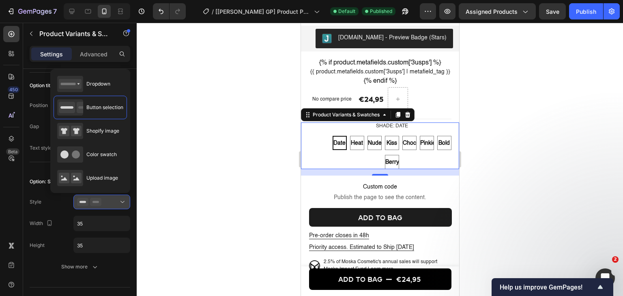
click at [102, 203] on div at bounding box center [101, 202] width 49 height 8
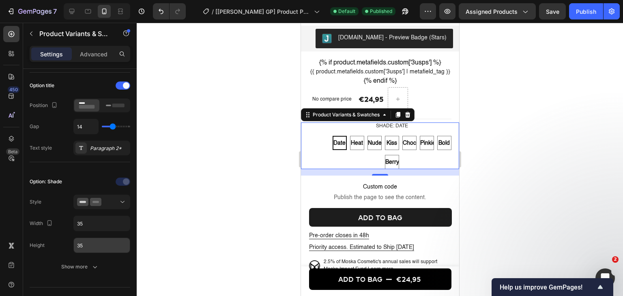
scroll to position [203, 0]
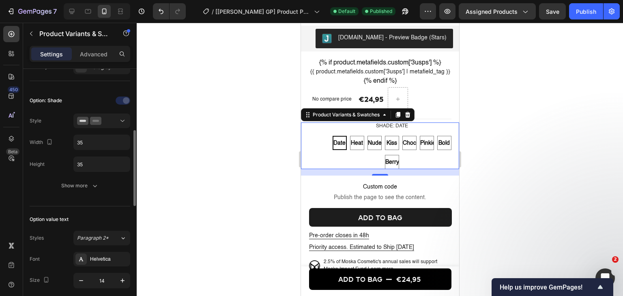
click at [101, 195] on div "Option: Shade Style Width 35 Height 35 Show more" at bounding box center [80, 144] width 101 height 112
click at [102, 190] on button "Show more" at bounding box center [80, 185] width 101 height 15
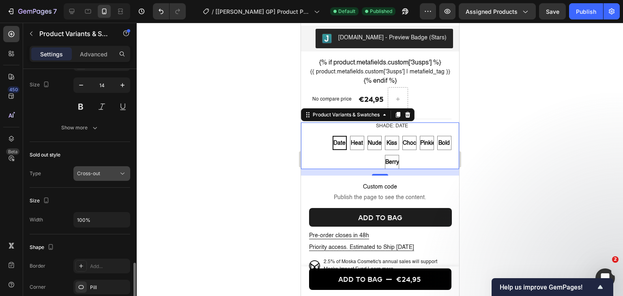
scroll to position [608, 0]
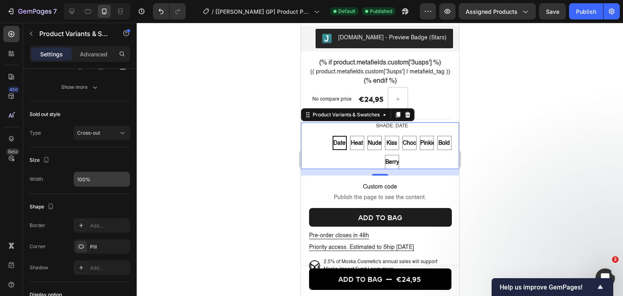
click at [102, 178] on input "100%" at bounding box center [102, 179] width 56 height 15
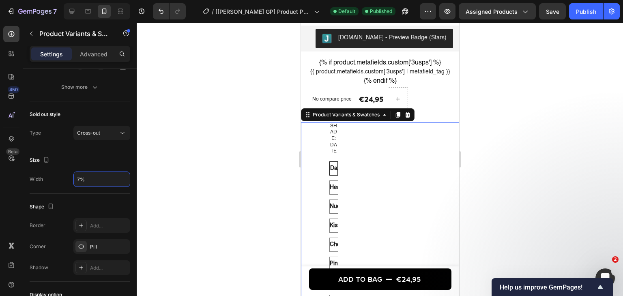
type input "70%"
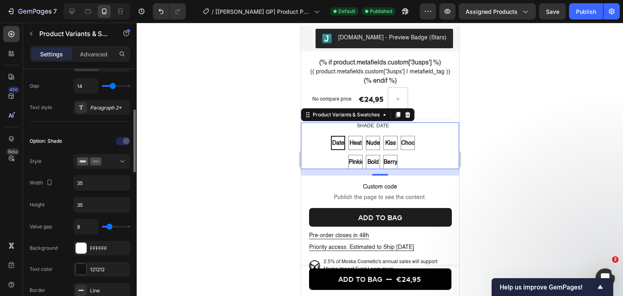
scroll to position [0, 0]
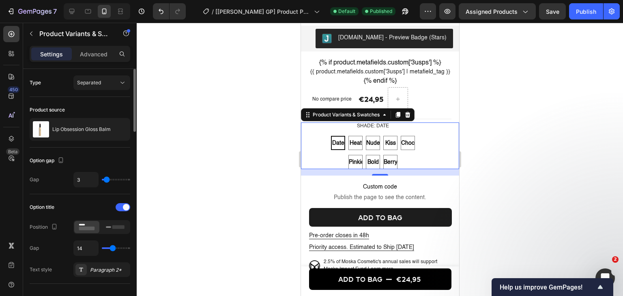
click at [99, 60] on div "Advanced" at bounding box center [93, 53] width 41 height 13
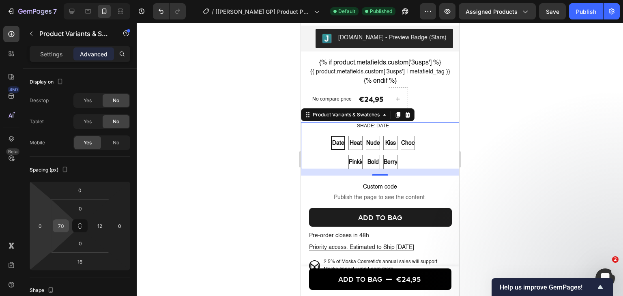
click at [58, 221] on input "70" at bounding box center [61, 226] width 12 height 12
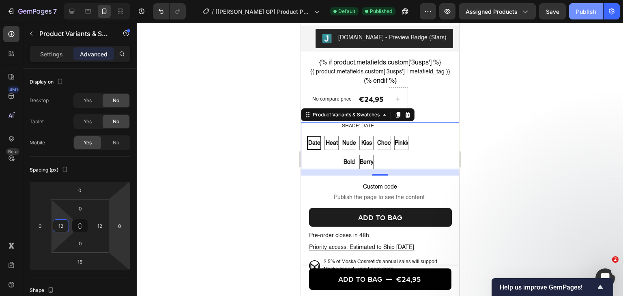
type input "12"
click at [580, 13] on div "Publish" at bounding box center [586, 11] width 20 height 9
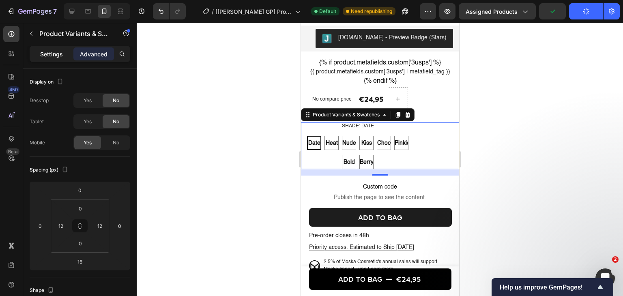
click at [40, 57] on div "Settings" at bounding box center [51, 53] width 41 height 13
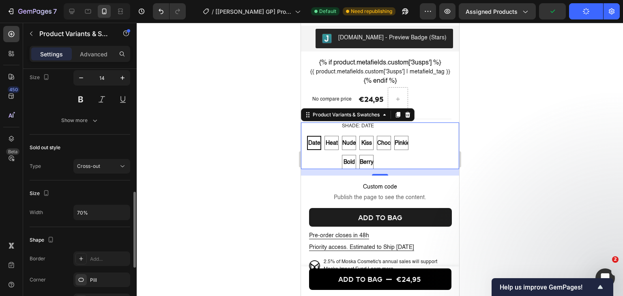
scroll to position [568, 0]
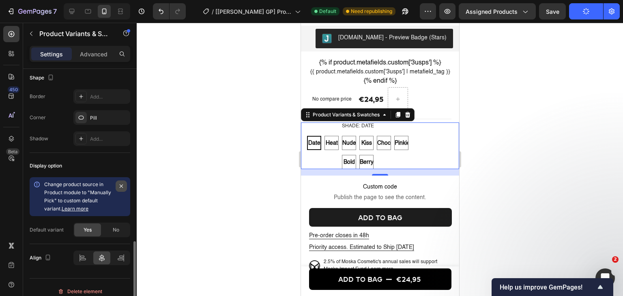
click at [125, 183] on button "button" at bounding box center [121, 185] width 11 height 11
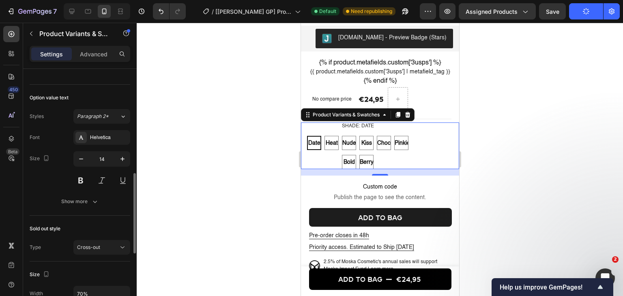
scroll to position [162, 0]
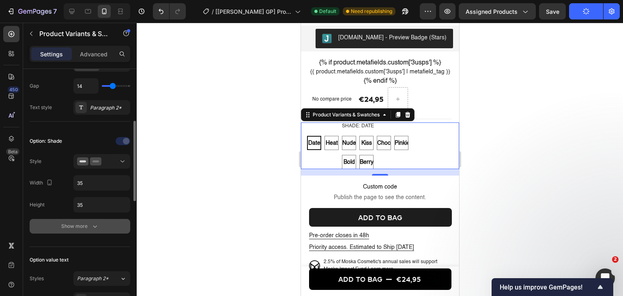
click at [89, 222] on div "Show more" at bounding box center [80, 226] width 38 height 8
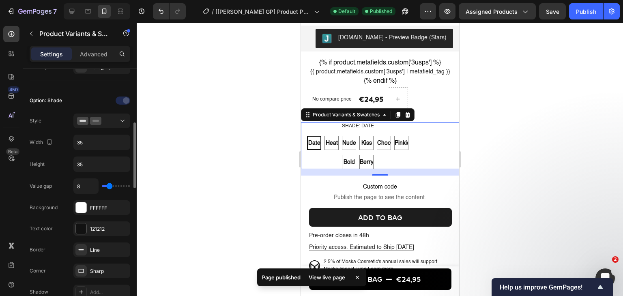
scroll to position [81, 0]
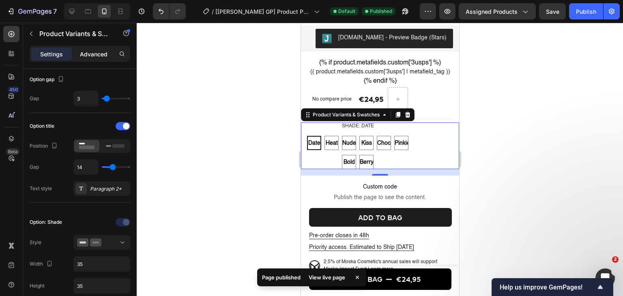
click at [81, 50] on p "Advanced" at bounding box center [94, 54] width 28 height 9
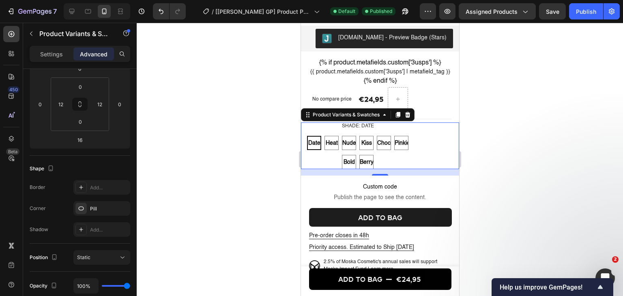
scroll to position [0, 0]
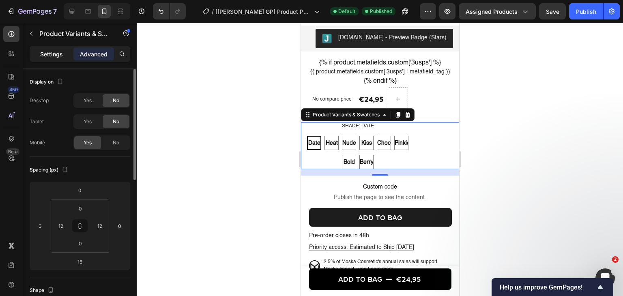
click at [54, 56] on p "Settings" at bounding box center [51, 54] width 23 height 9
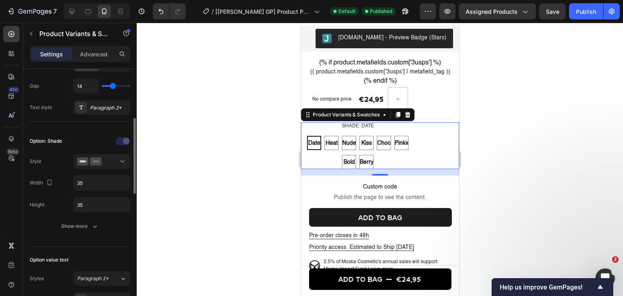
scroll to position [203, 0]
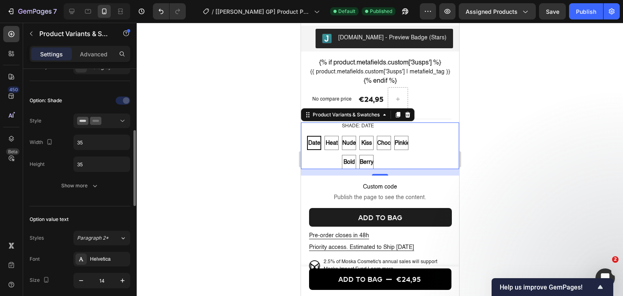
click at [87, 176] on div "Option: Shade Style Width 35 Height 35 Show more" at bounding box center [80, 143] width 101 height 99
click at [83, 187] on div "Show more" at bounding box center [80, 186] width 38 height 8
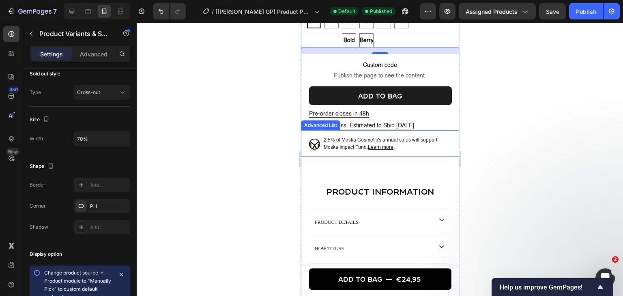
scroll to position [0, 0]
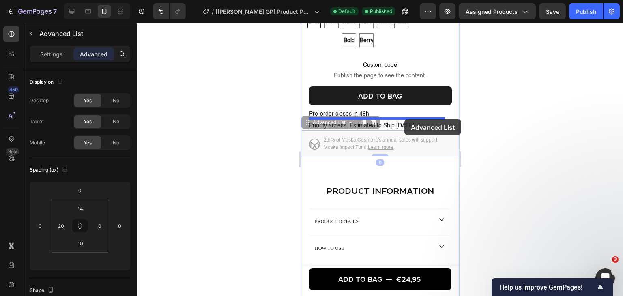
drag, startPoint x: 444, startPoint y: 148, endPoint x: 404, endPoint y: 119, distance: 50.0
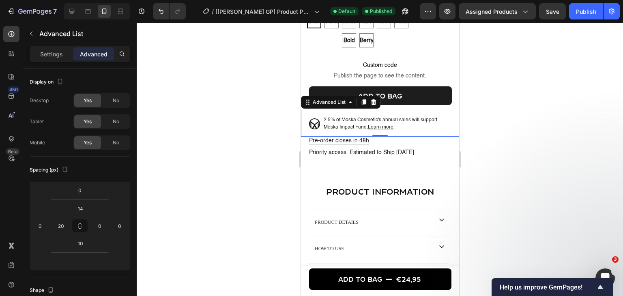
click at [499, 164] on div at bounding box center [380, 159] width 486 height 273
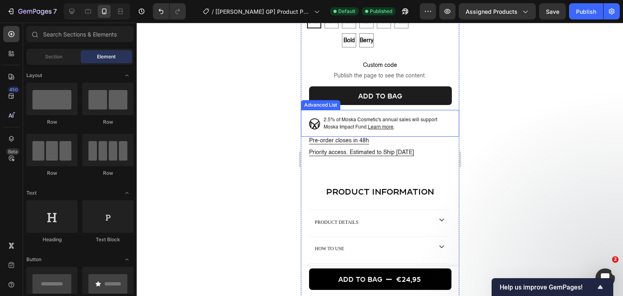
click at [441, 125] on div "Image 2.5% of Moska Cosmetic's annual sales will support Moska Impact Fund. Lea…" at bounding box center [379, 123] width 158 height 26
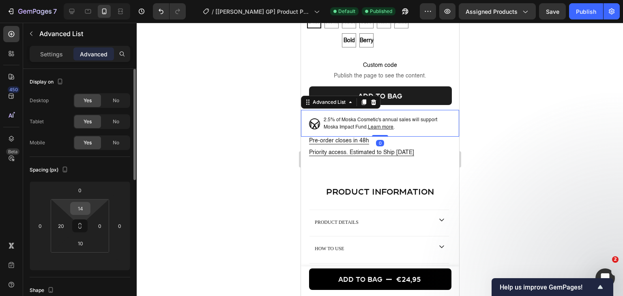
click at [76, 213] on input "14" at bounding box center [80, 208] width 16 height 12
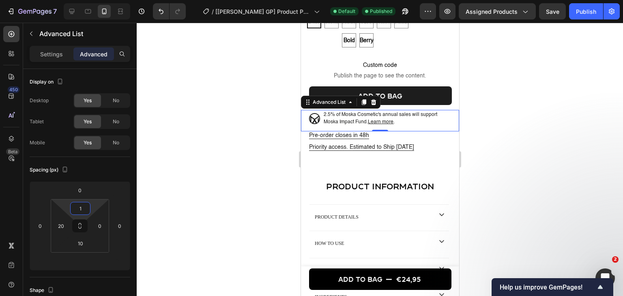
type input "12"
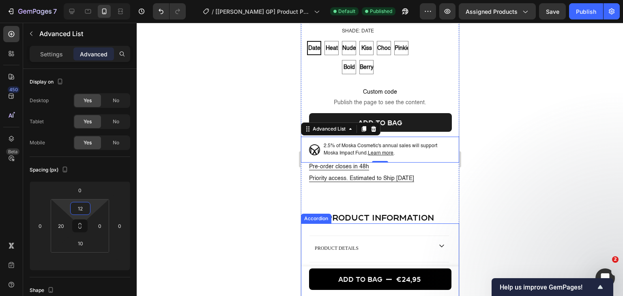
scroll to position [330, 0]
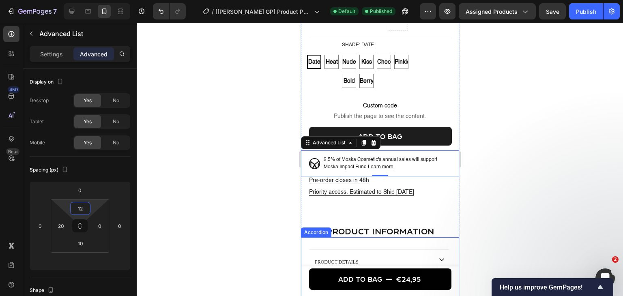
click at [538, 174] on div at bounding box center [380, 159] width 486 height 273
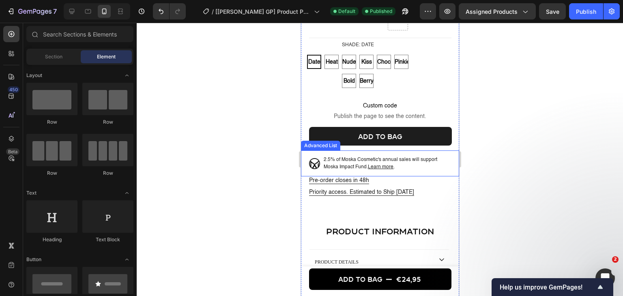
click at [362, 159] on div "Image 2.5% of Moska Cosmetic's annual sales will support Moska Impact Fund. Lea…" at bounding box center [369, 163] width 138 height 26
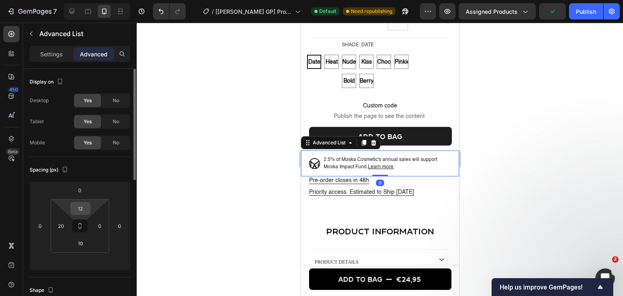
click at [81, 210] on input "12" at bounding box center [80, 208] width 16 height 12
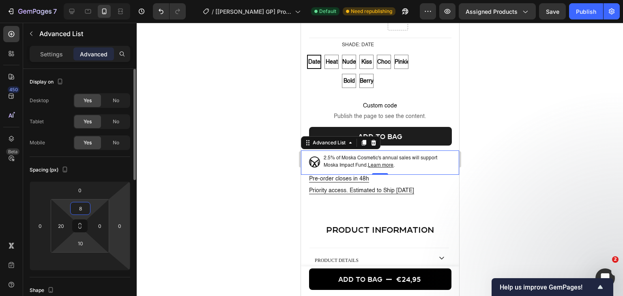
type input "8"
click at [82, 242] on input "10" at bounding box center [80, 243] width 16 height 12
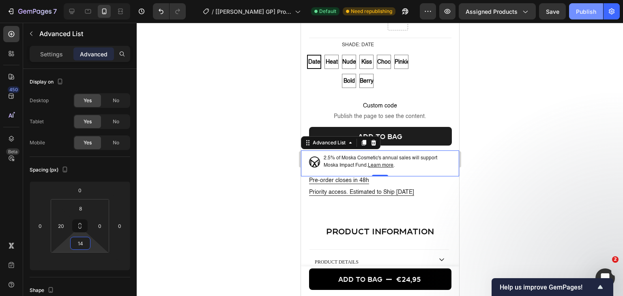
type input "14"
click at [585, 4] on button "Publish" at bounding box center [586, 11] width 34 height 16
click at [252, 138] on div at bounding box center [380, 159] width 486 height 273
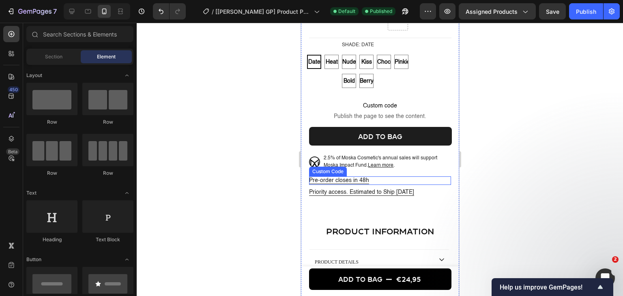
click at [393, 185] on p "Pre-order closes in 48h" at bounding box center [379, 180] width 142 height 9
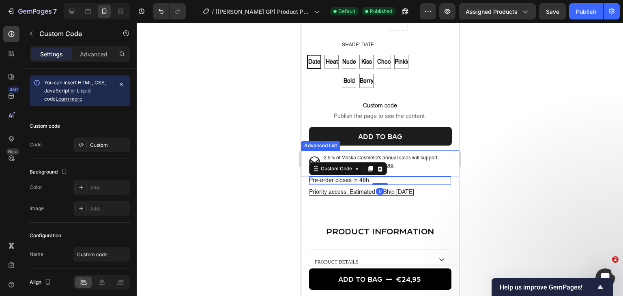
click at [446, 176] on div "Image 2.5% of Moska Cosmetic's annual sales will support Moska Impact Fund. Lea…" at bounding box center [379, 163] width 158 height 26
